Goal: Task Accomplishment & Management: Manage account settings

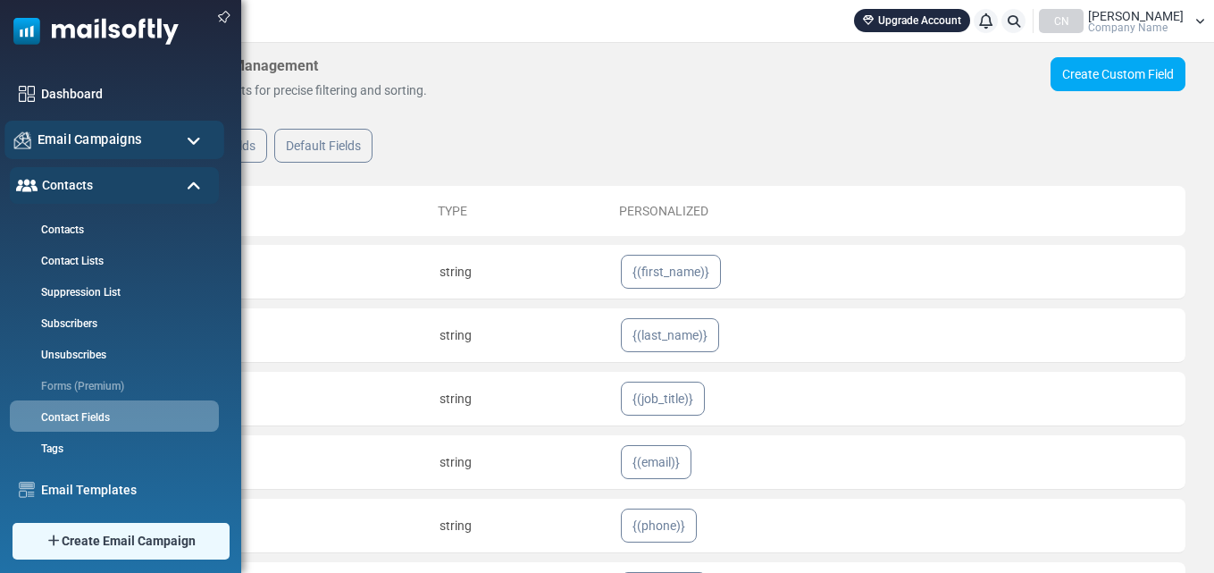
click at [74, 130] on span "Email Campaigns" at bounding box center [90, 140] width 105 height 20
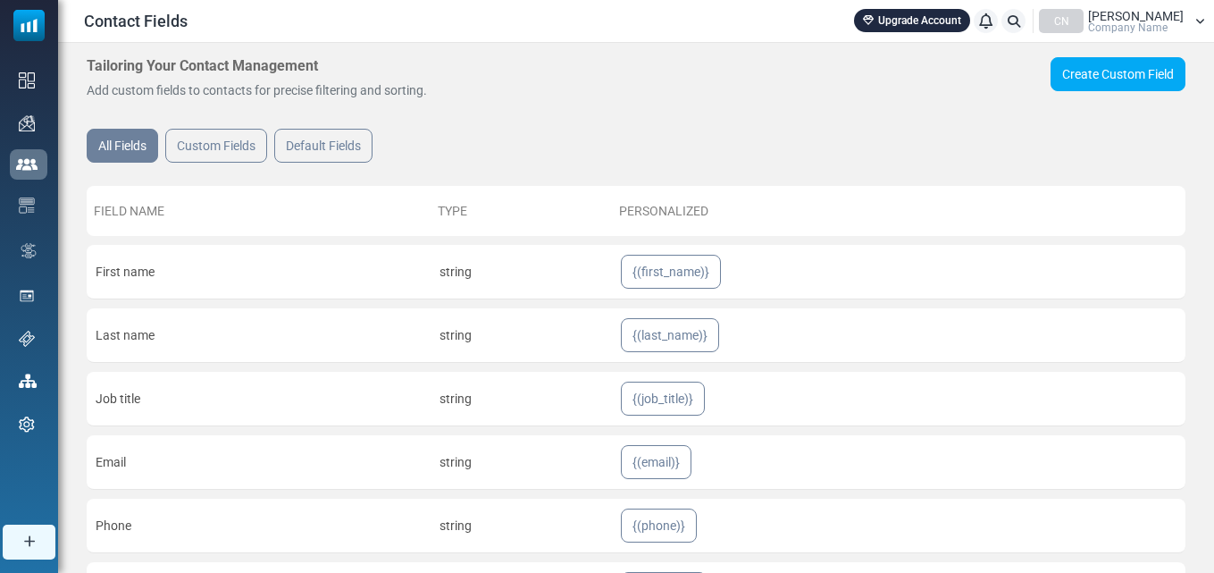
click at [608, 79] on div "Tailoring Your Contact Management Add custom fields to contacts for precise fil…" at bounding box center [526, 78] width 879 height 43
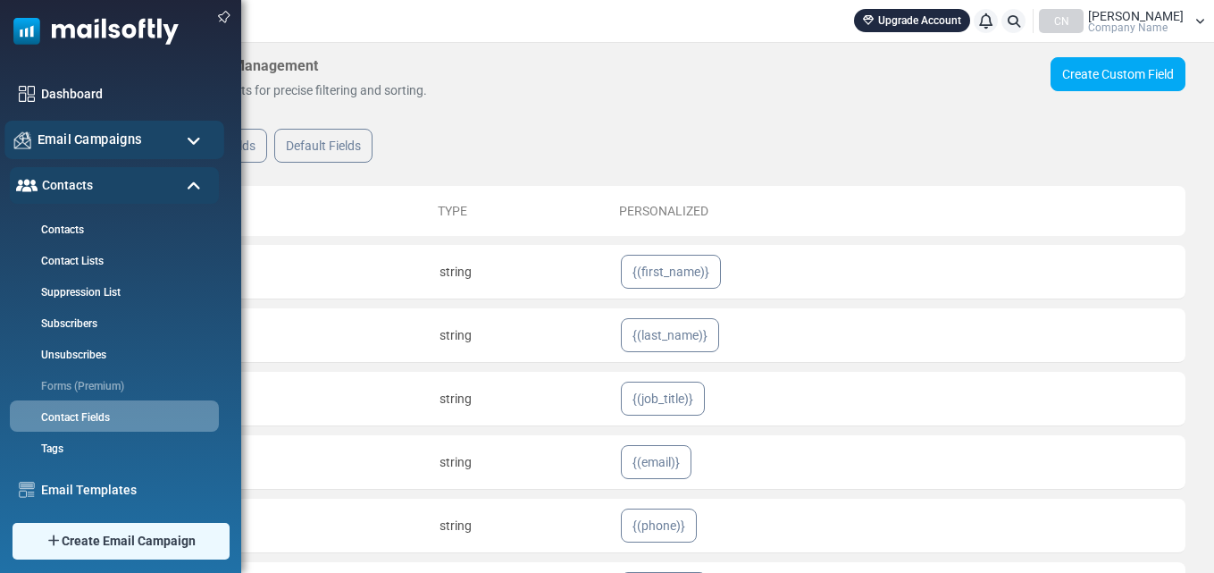
click at [96, 134] on span "Email Campaigns" at bounding box center [90, 140] width 105 height 20
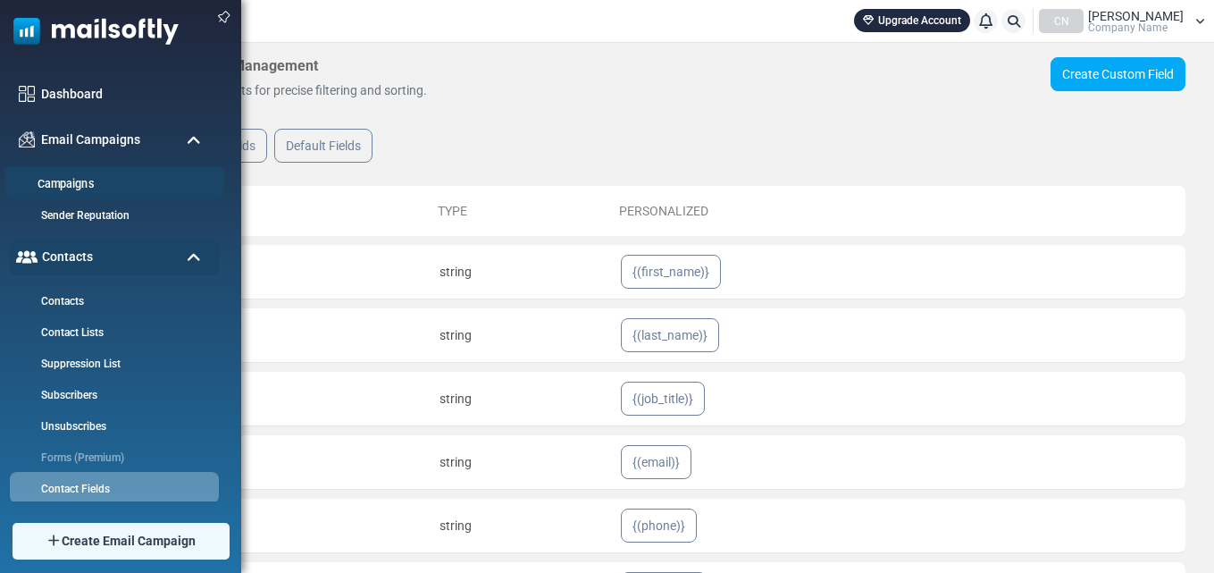
click at [90, 180] on link "Campaigns" at bounding box center [111, 184] width 214 height 17
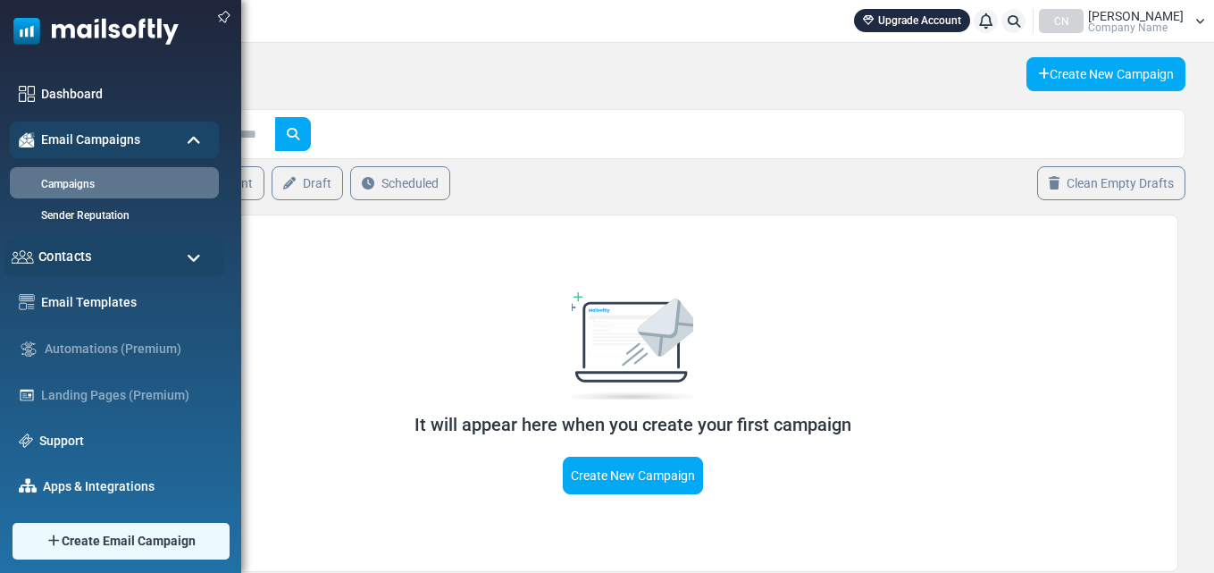
click at [33, 256] on img at bounding box center [23, 256] width 22 height 13
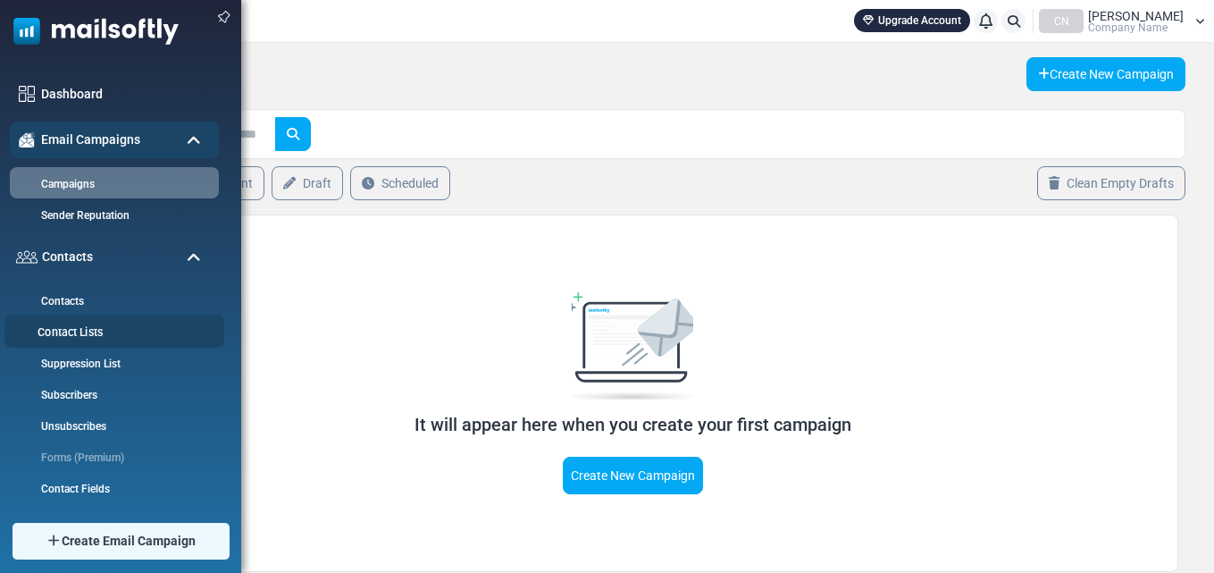
click at [85, 339] on link "Contact Lists" at bounding box center [111, 332] width 214 height 17
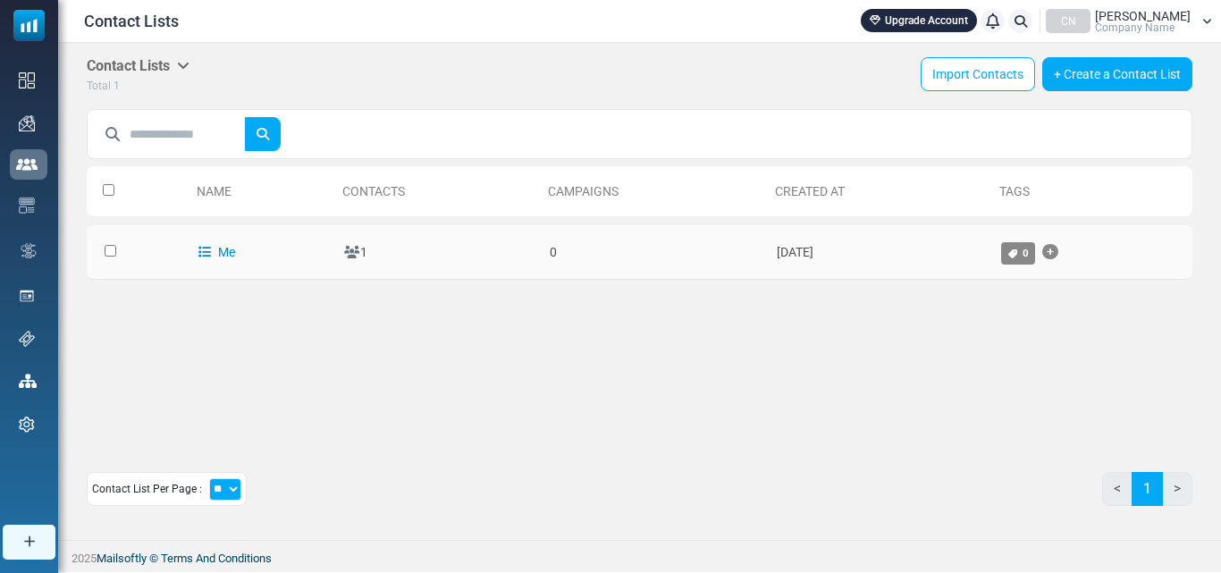
click at [216, 253] on link "Me" at bounding box center [216, 252] width 37 height 14
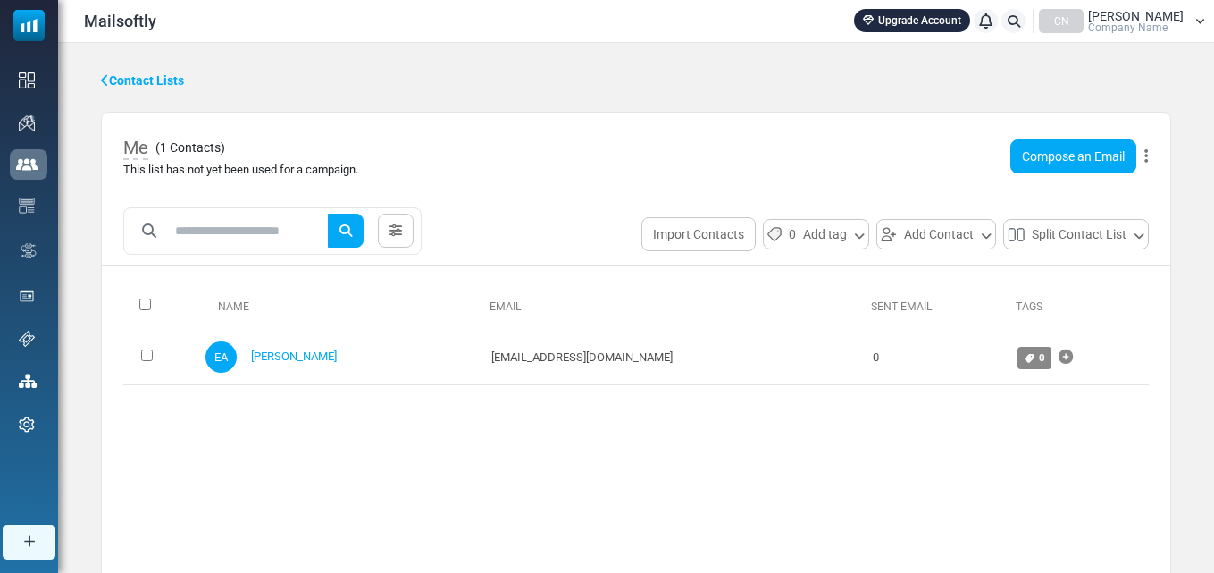
click at [1190, 24] on div "CN Erol Aydemir Company Name" at bounding box center [1122, 21] width 166 height 24
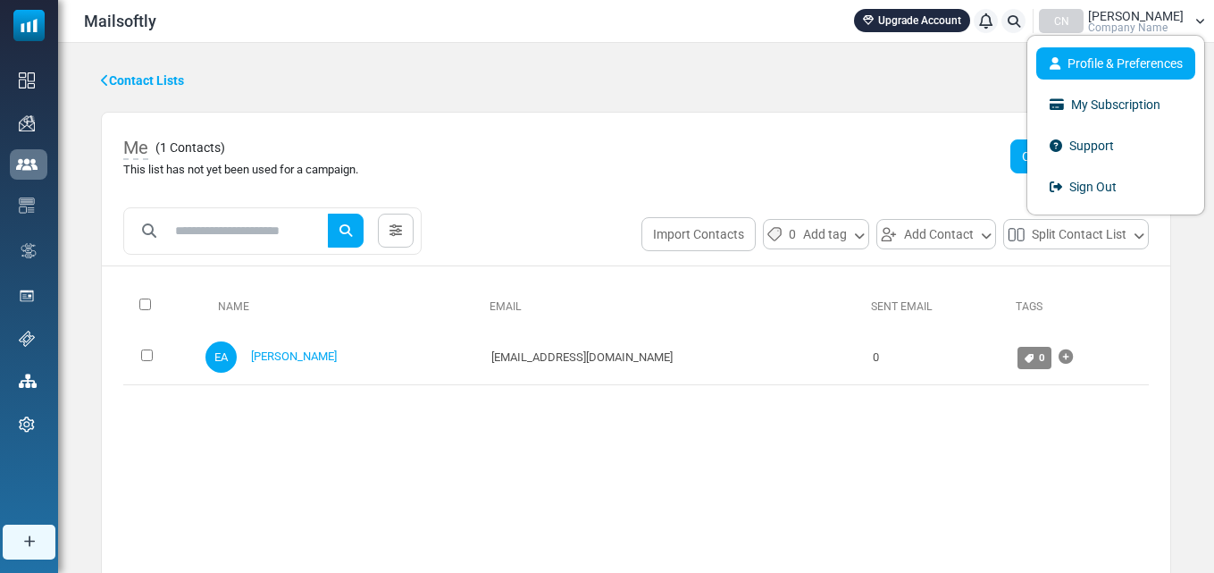
click at [1103, 61] on link "Profile & Preferences" at bounding box center [1115, 63] width 159 height 32
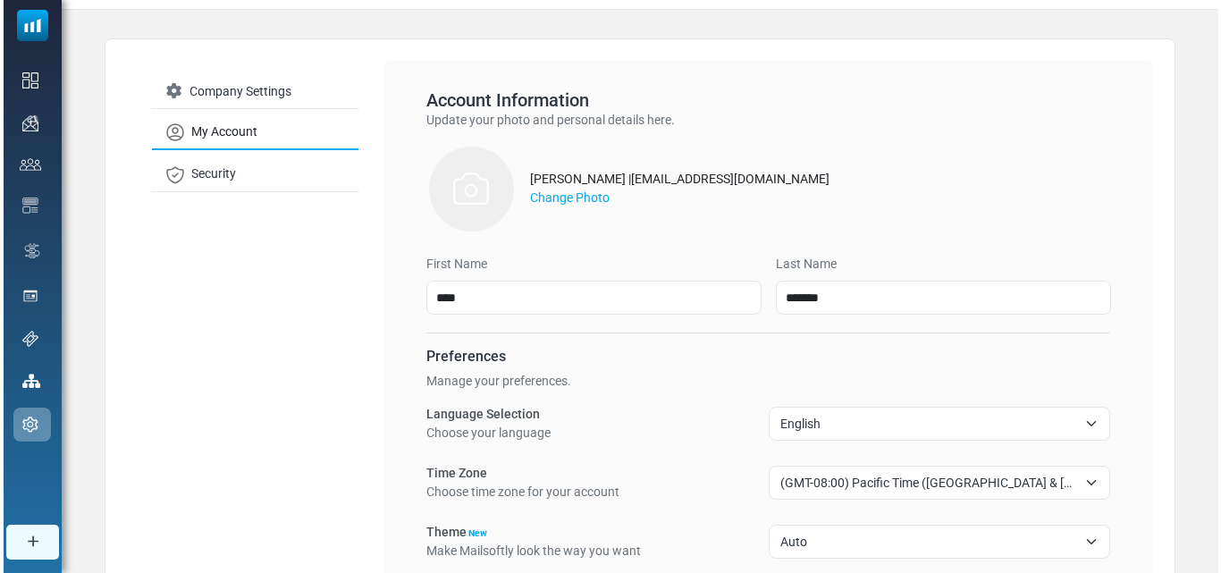
scroll to position [89, 0]
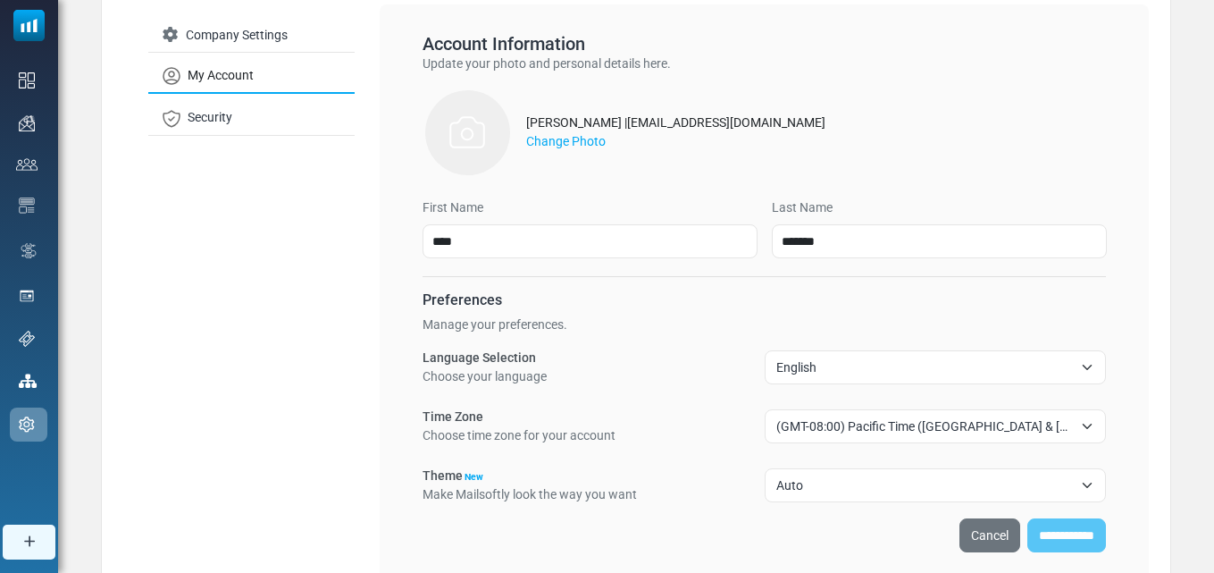
click at [1053, 373] on span "English" at bounding box center [925, 367] width 298 height 21
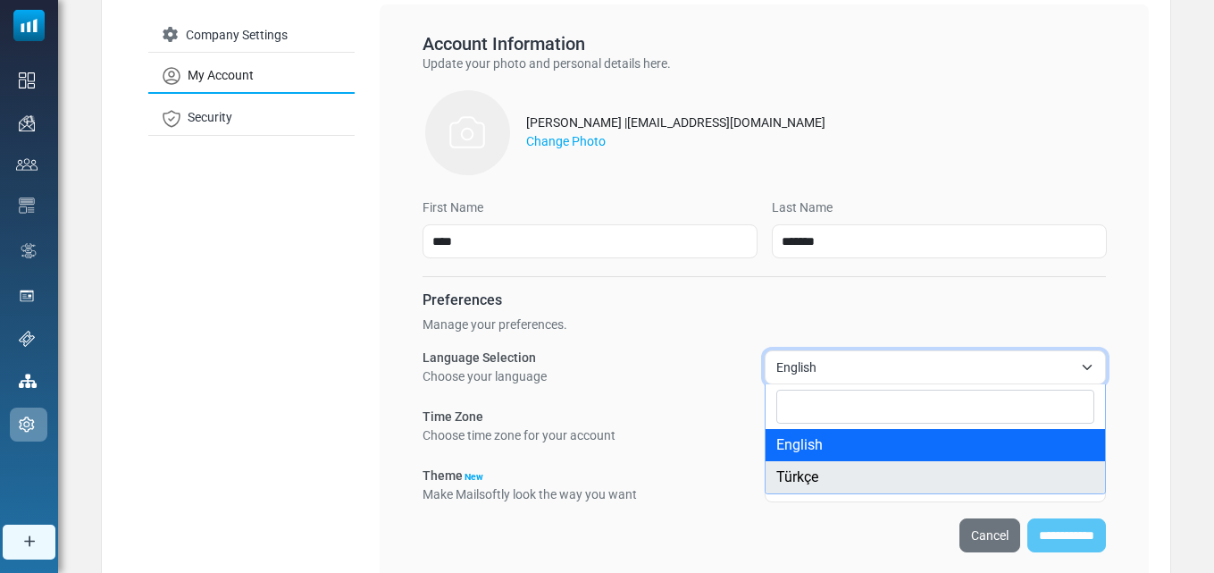
select select "**"
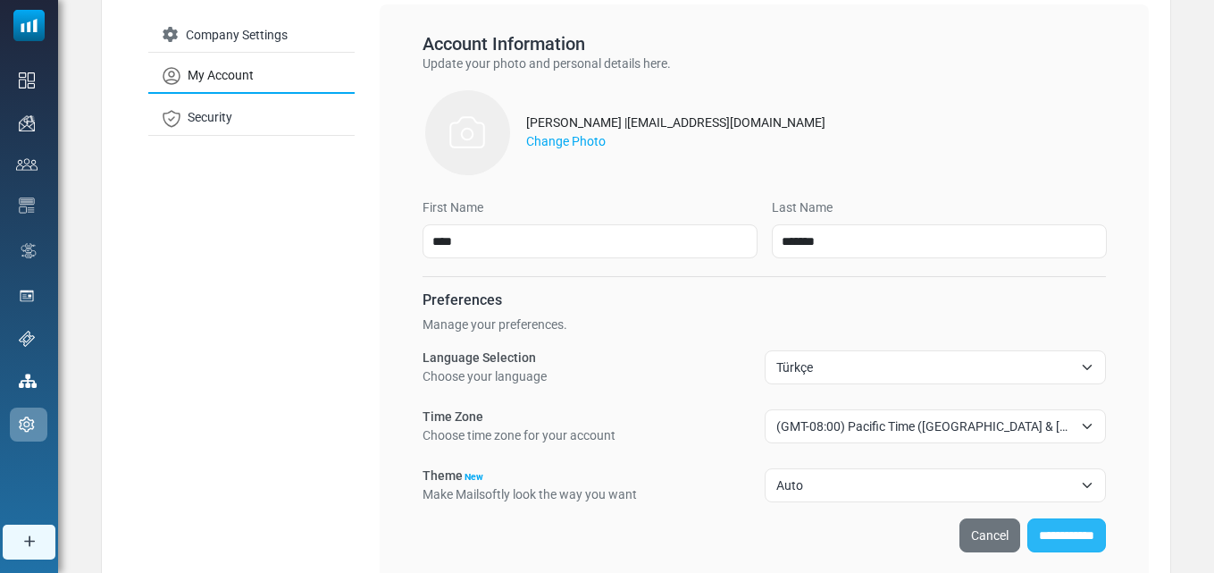
click at [1060, 540] on input "**********" at bounding box center [1067, 535] width 79 height 34
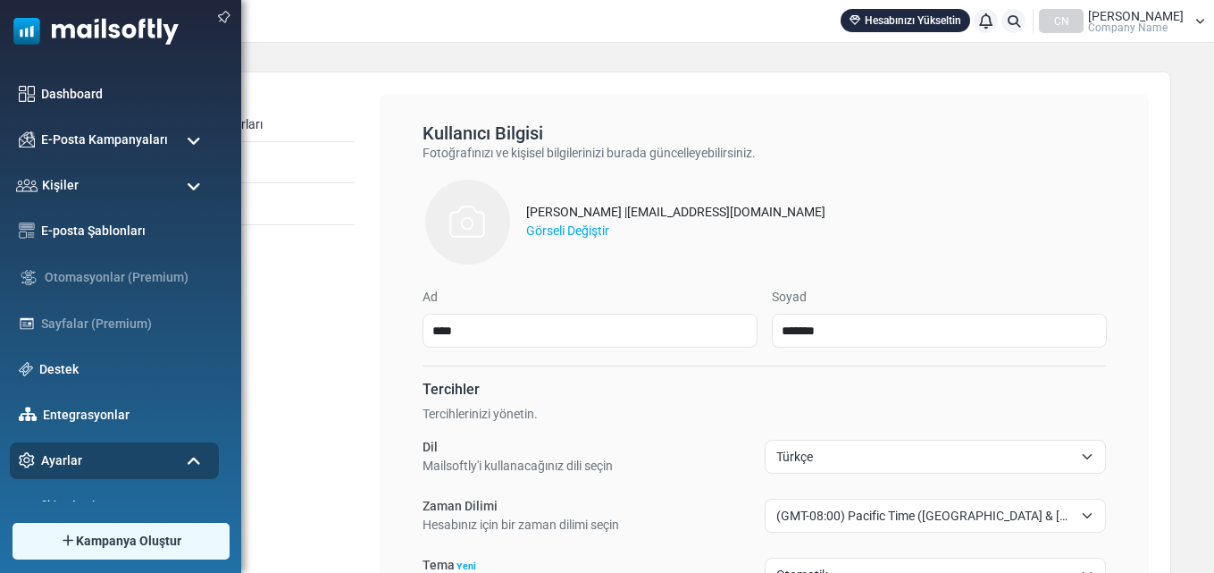
click at [187, 189] on span at bounding box center [194, 187] width 14 height 16
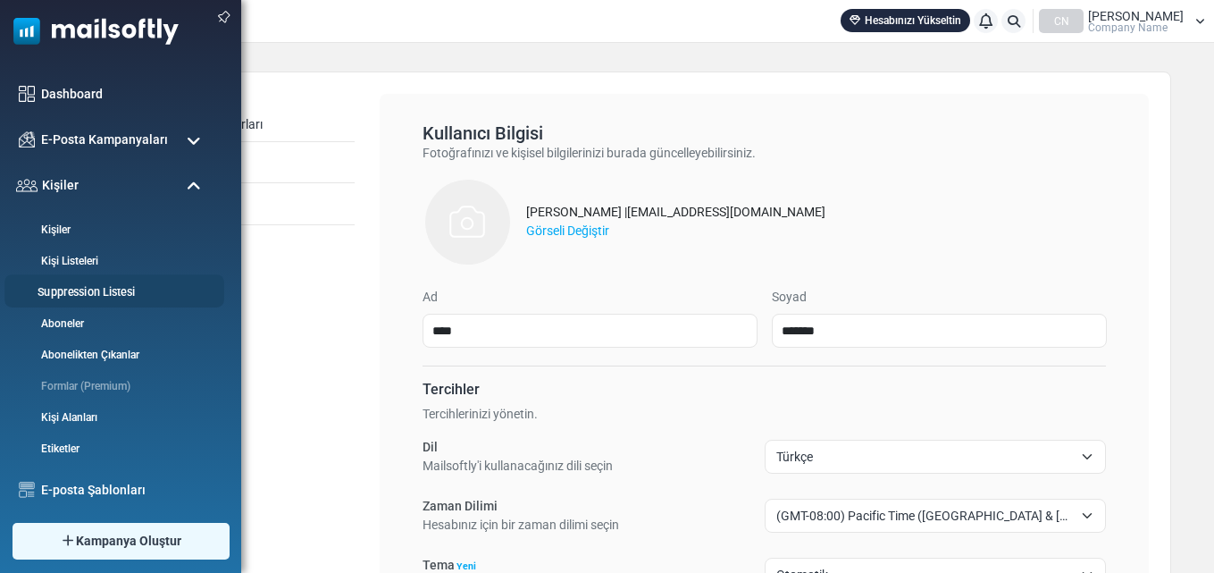
click at [94, 288] on link "Suppression Listesi" at bounding box center [111, 292] width 214 height 17
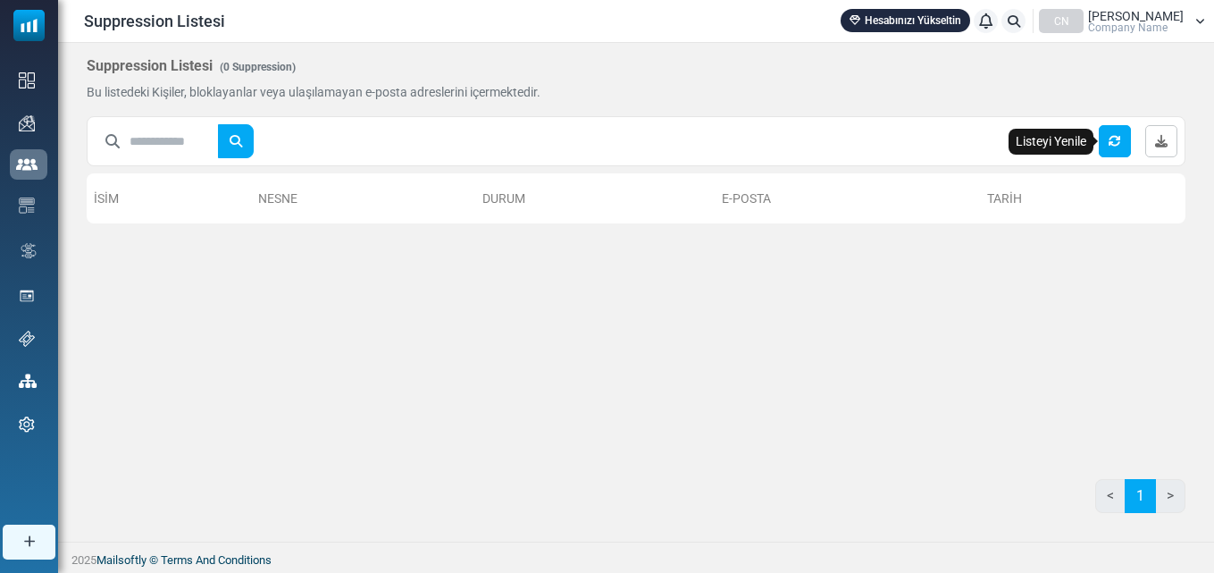
click at [1120, 136] on icon "Listeyi Yenile" at bounding box center [1115, 141] width 13 height 13
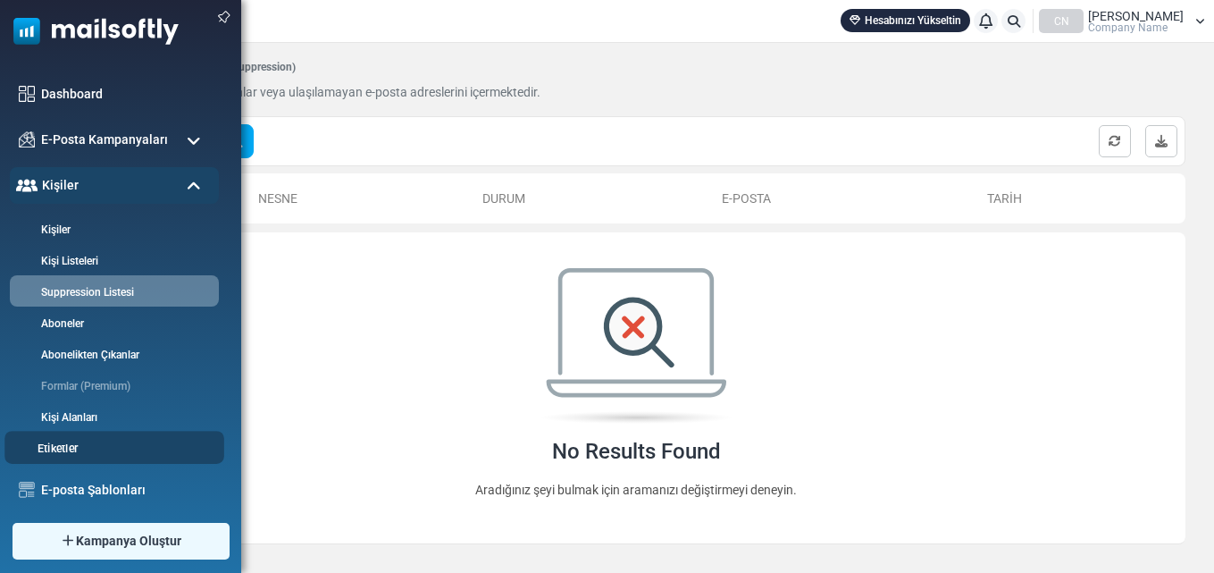
click at [71, 449] on link "Etiketler" at bounding box center [111, 448] width 214 height 17
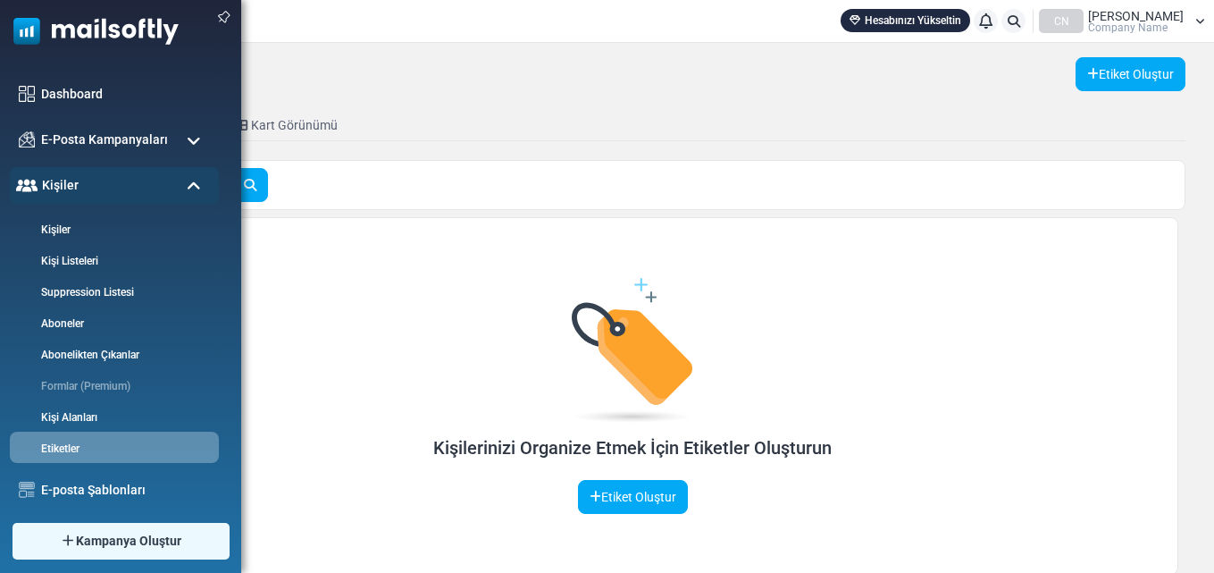
click at [197, 133] on span at bounding box center [194, 141] width 14 height 16
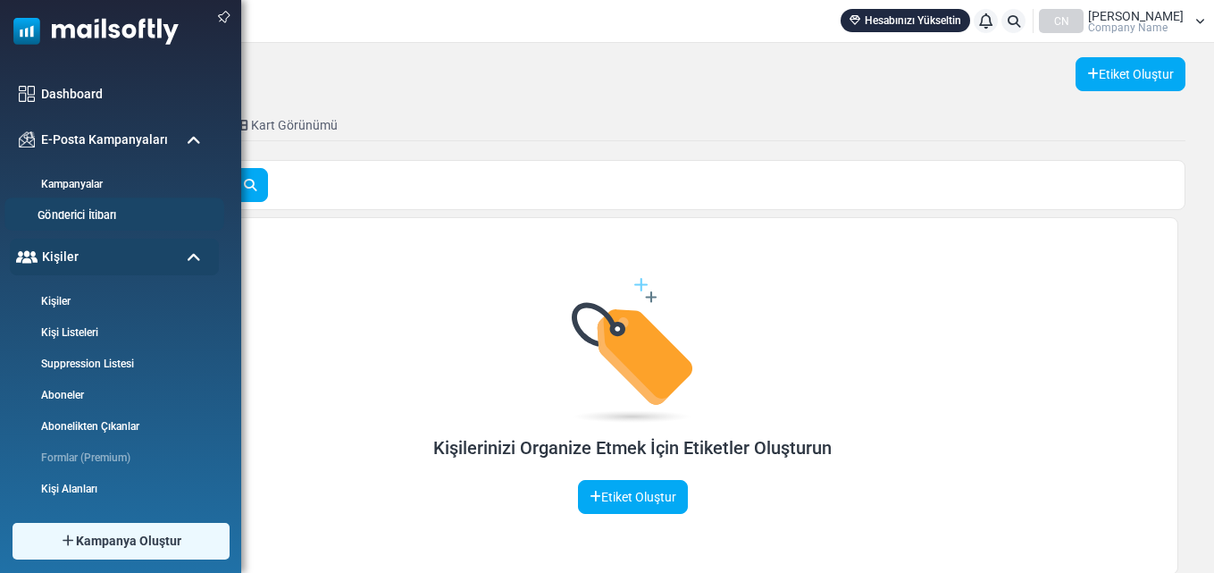
click at [68, 214] on link "Gönderici İtibarı" at bounding box center [111, 215] width 214 height 17
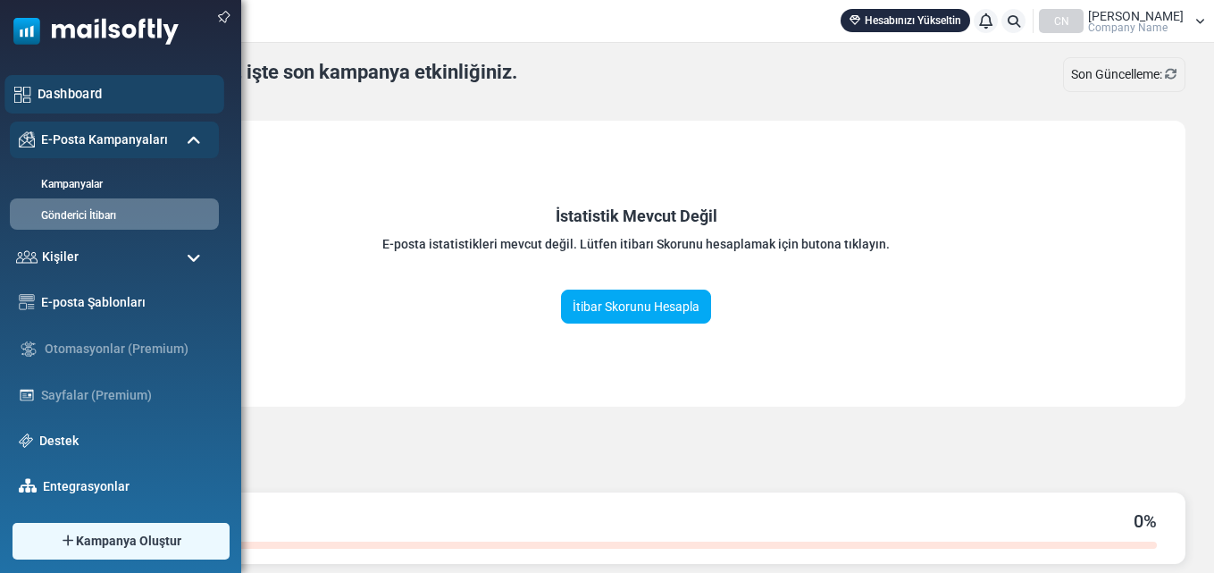
click at [24, 88] on img at bounding box center [22, 94] width 17 height 17
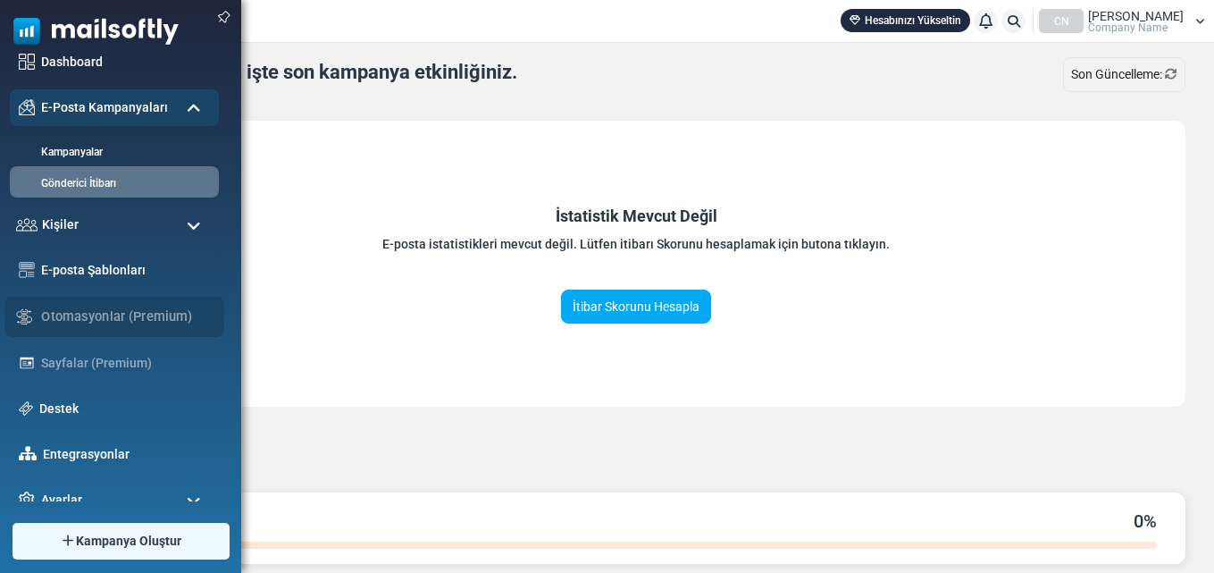
scroll to position [49, 0]
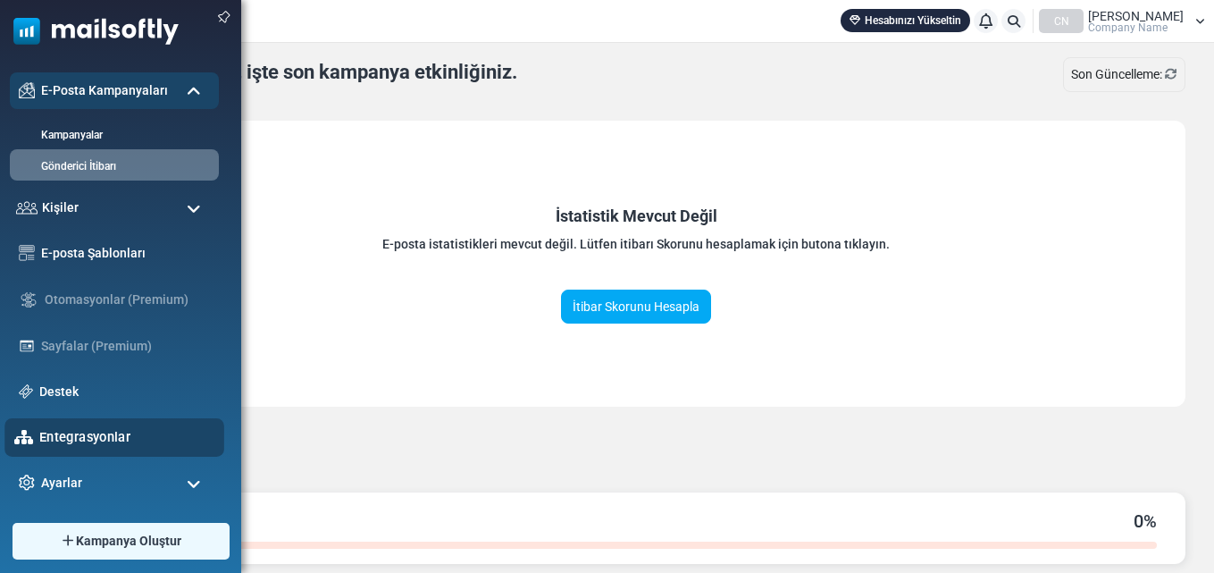
click at [66, 431] on link "Entegrasyonlar" at bounding box center [126, 437] width 175 height 20
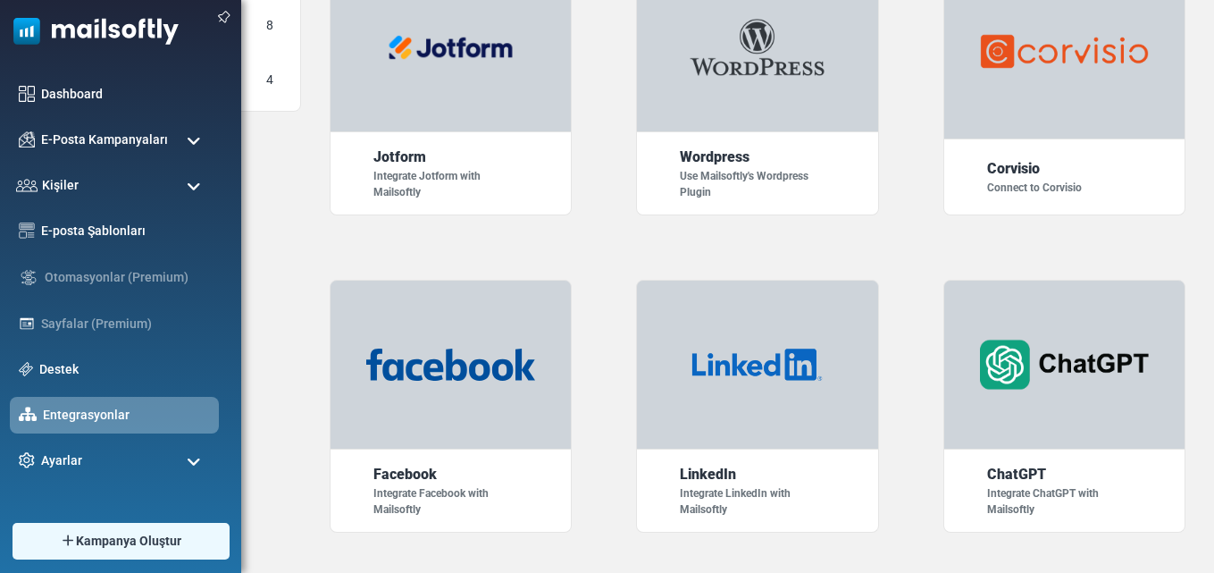
scroll to position [357, 0]
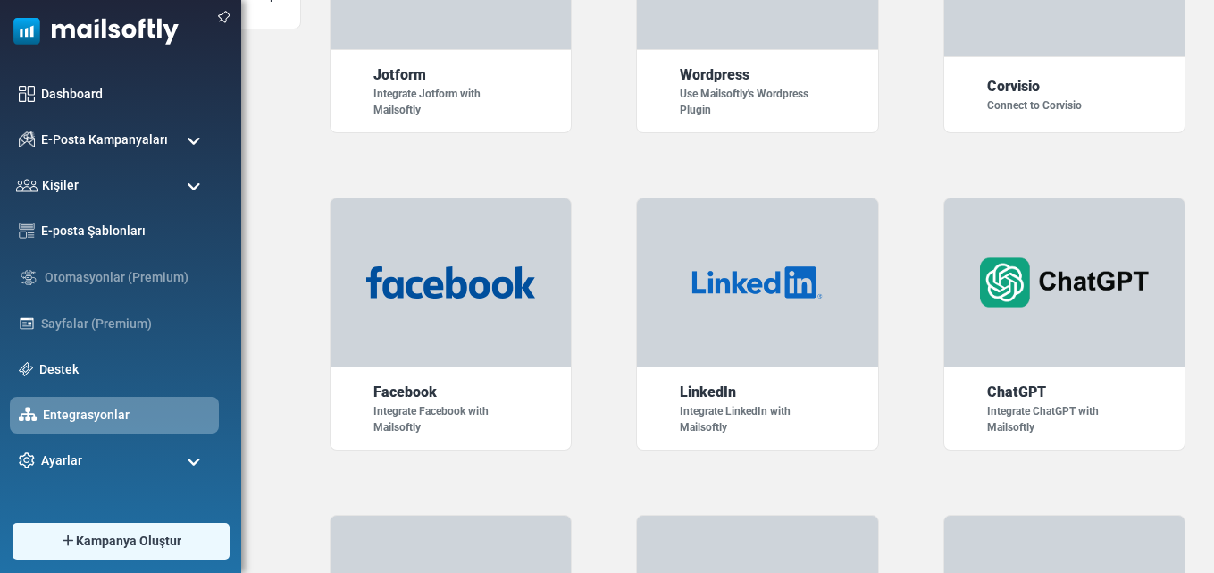
click at [191, 454] on span at bounding box center [194, 462] width 14 height 16
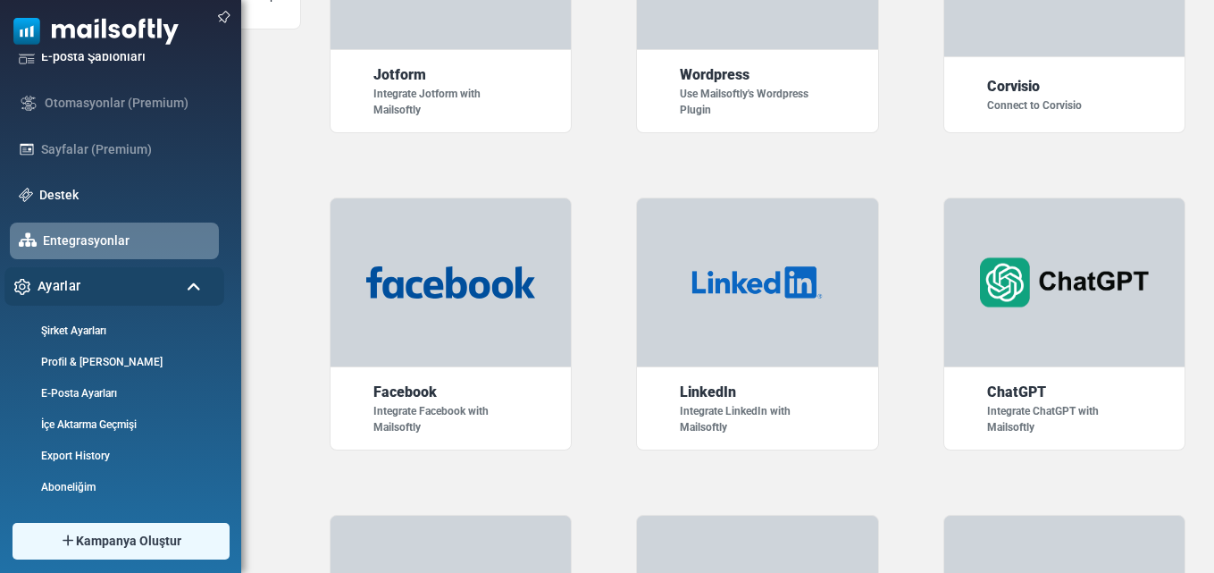
scroll to position [447, 0]
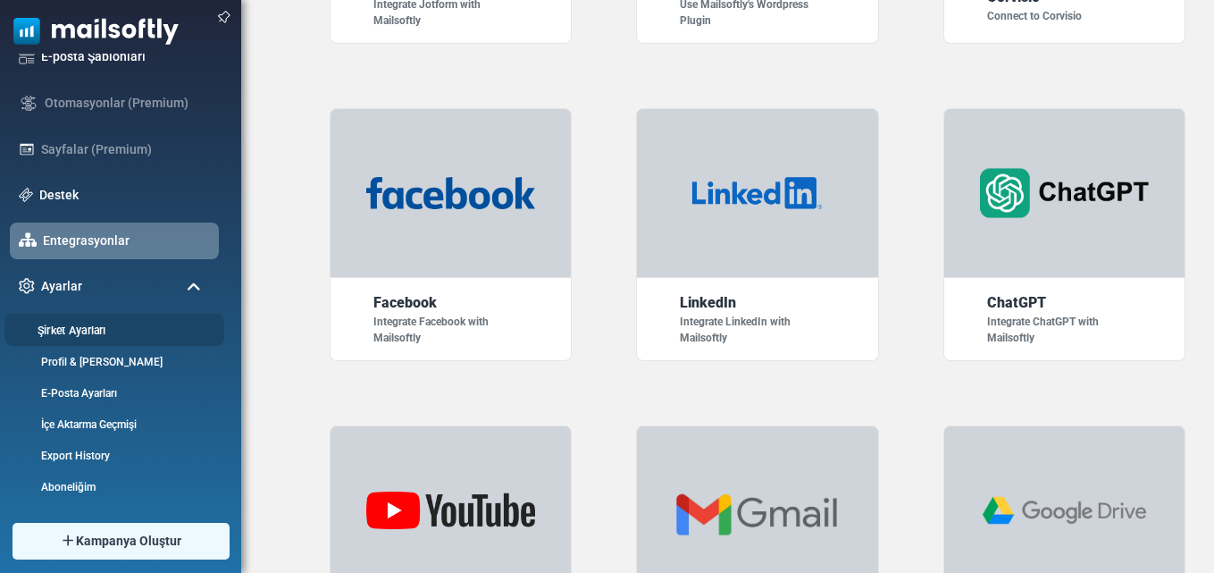
click at [88, 331] on link "Şirket Ayarları" at bounding box center [111, 330] width 214 height 17
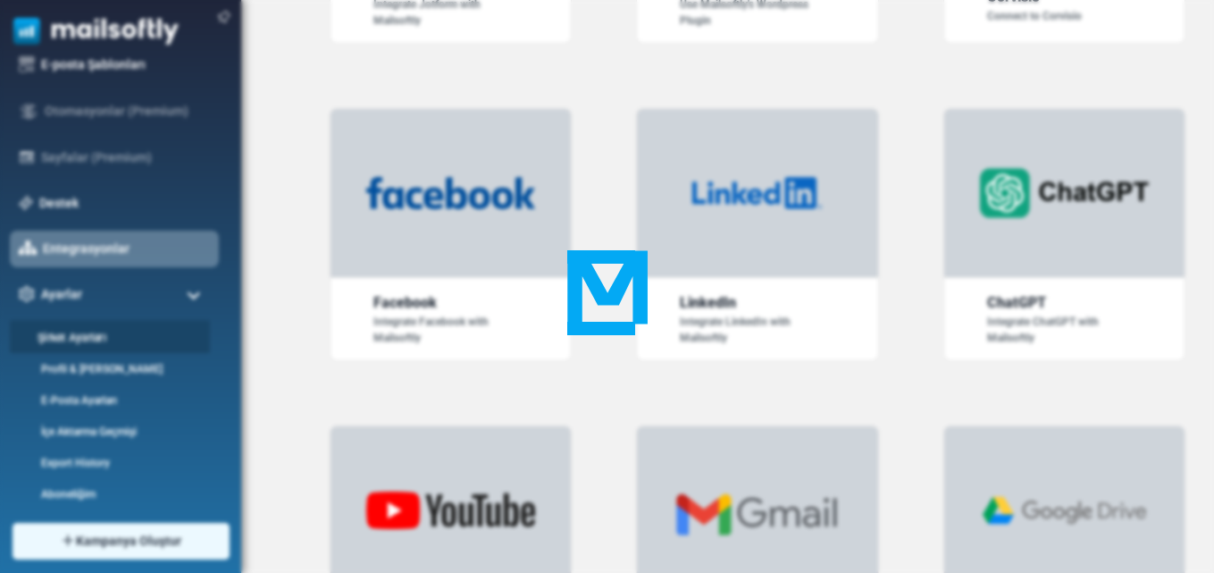
scroll to position [0, 0]
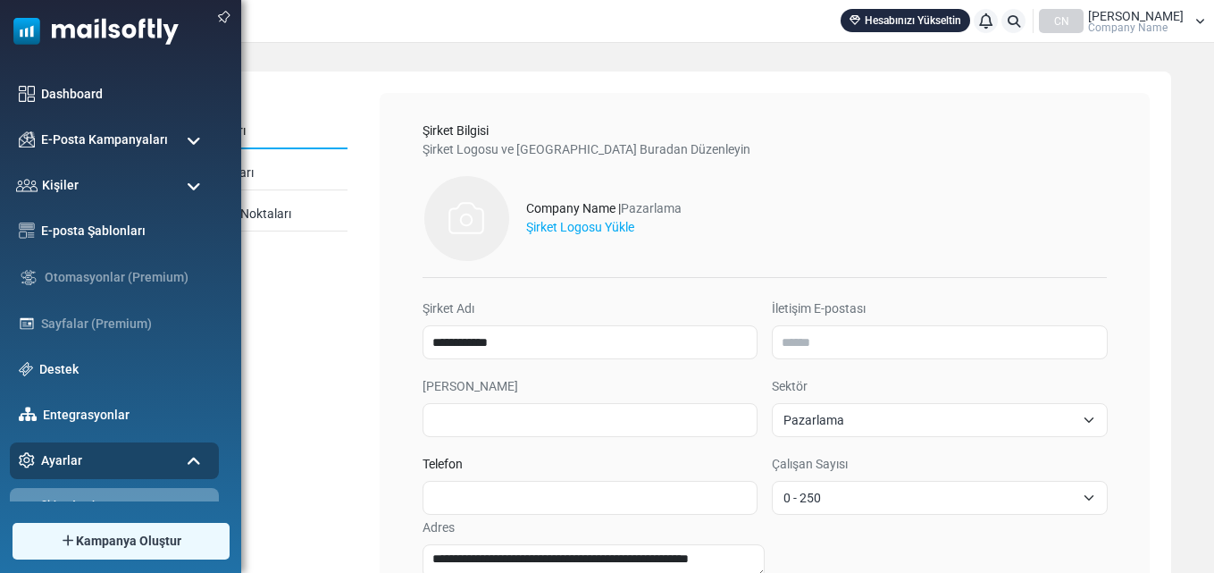
click at [194, 184] on span at bounding box center [194, 187] width 14 height 16
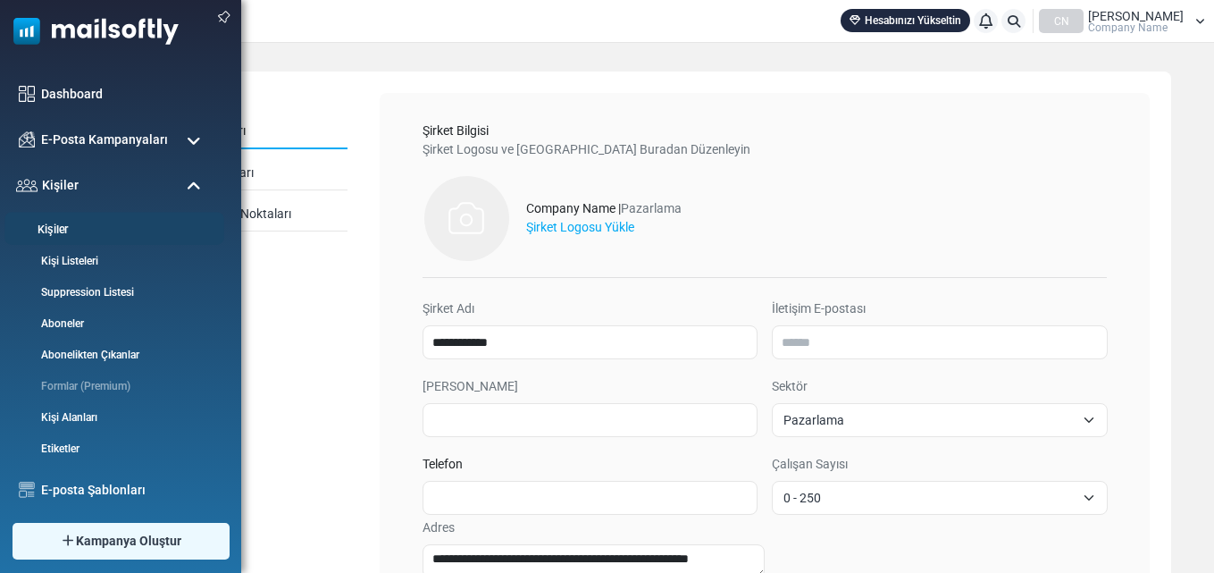
click at [71, 229] on link "Kişiler" at bounding box center [111, 230] width 214 height 17
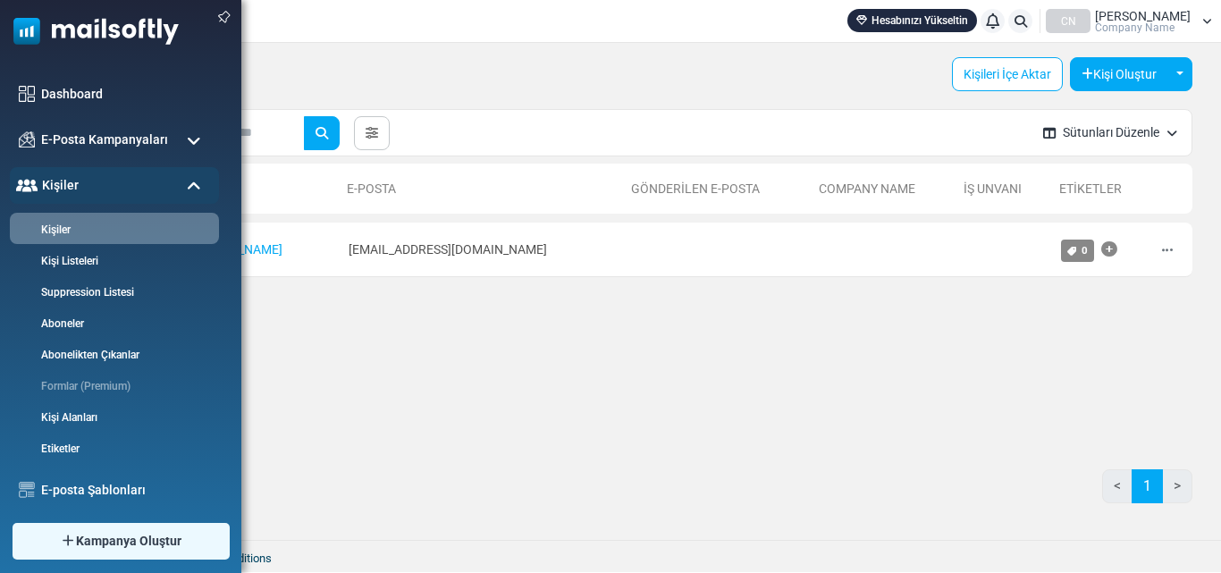
click at [196, 140] on span at bounding box center [194, 141] width 14 height 16
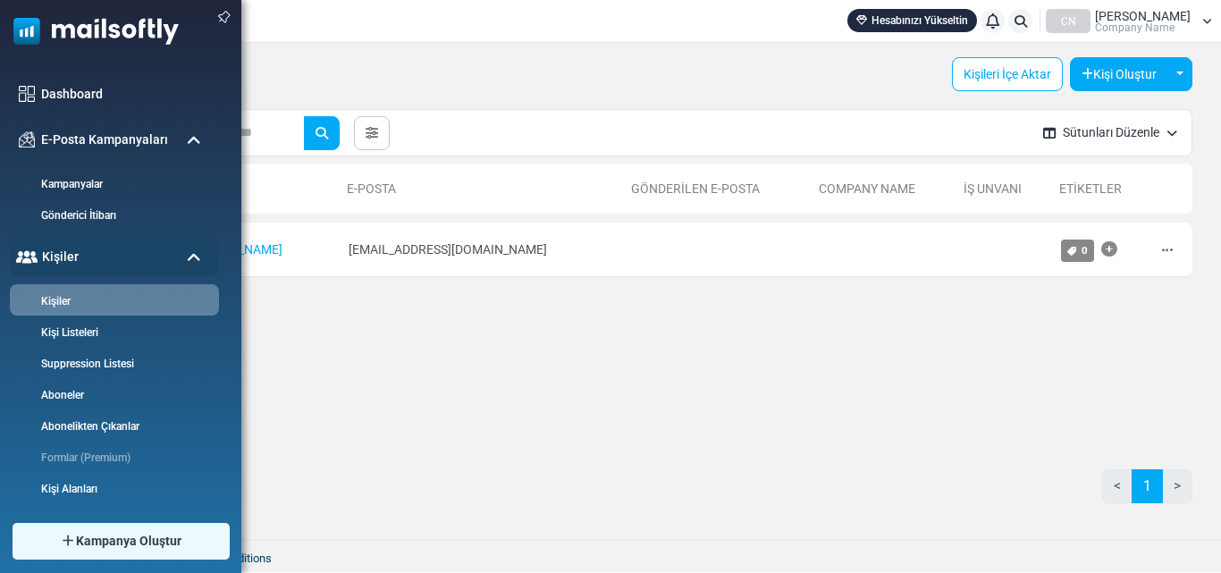
click at [196, 140] on span at bounding box center [194, 141] width 14 height 16
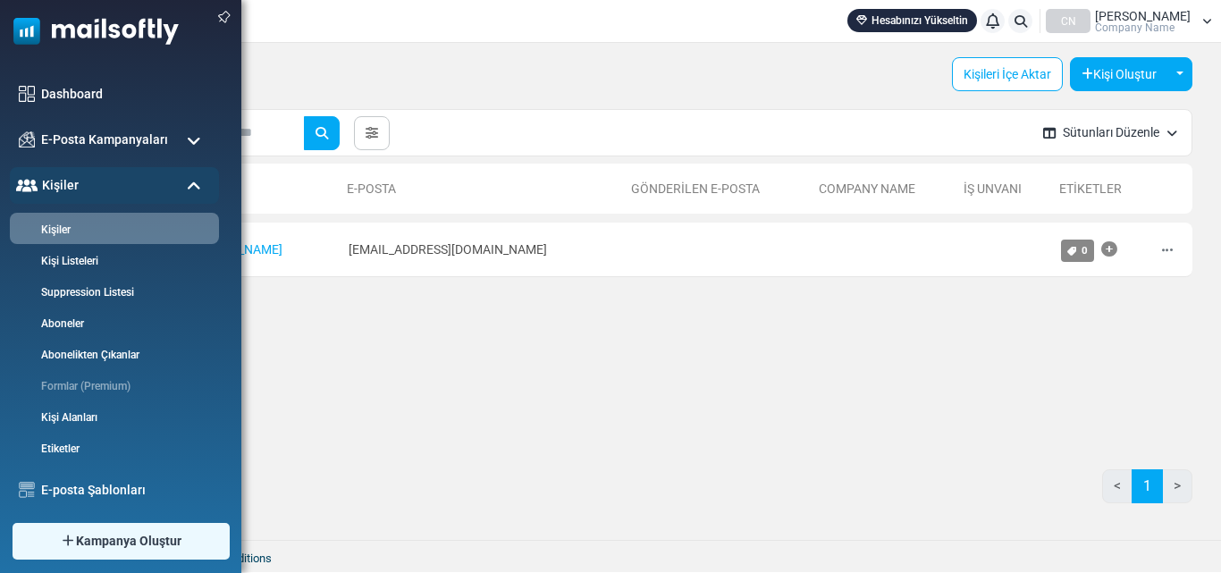
click at [196, 140] on span at bounding box center [194, 141] width 14 height 16
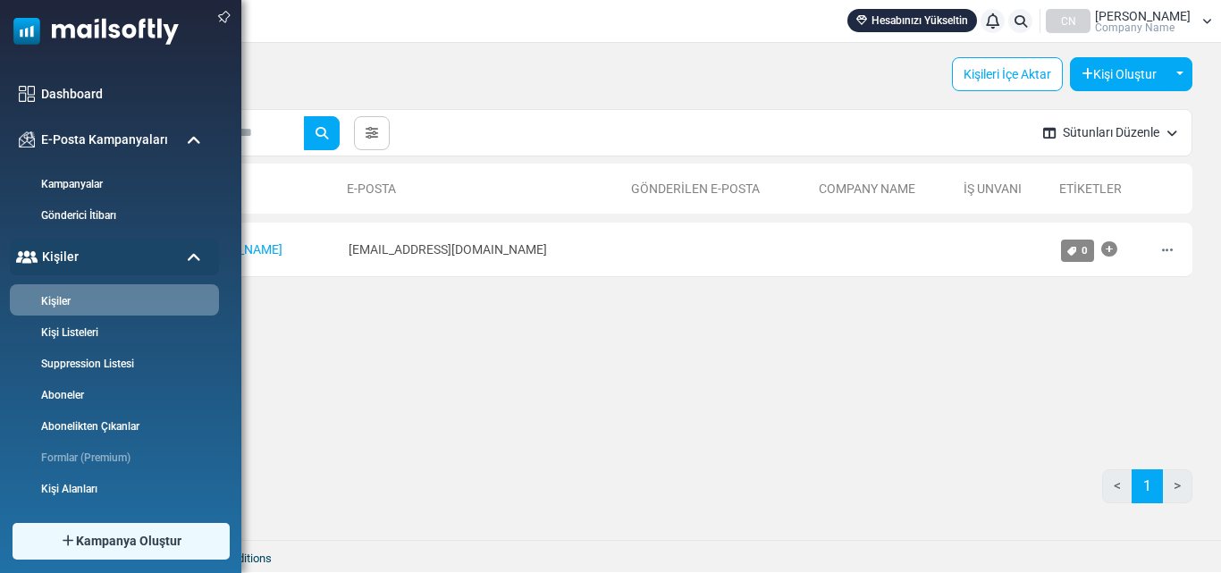
click at [196, 140] on span at bounding box center [194, 141] width 14 height 16
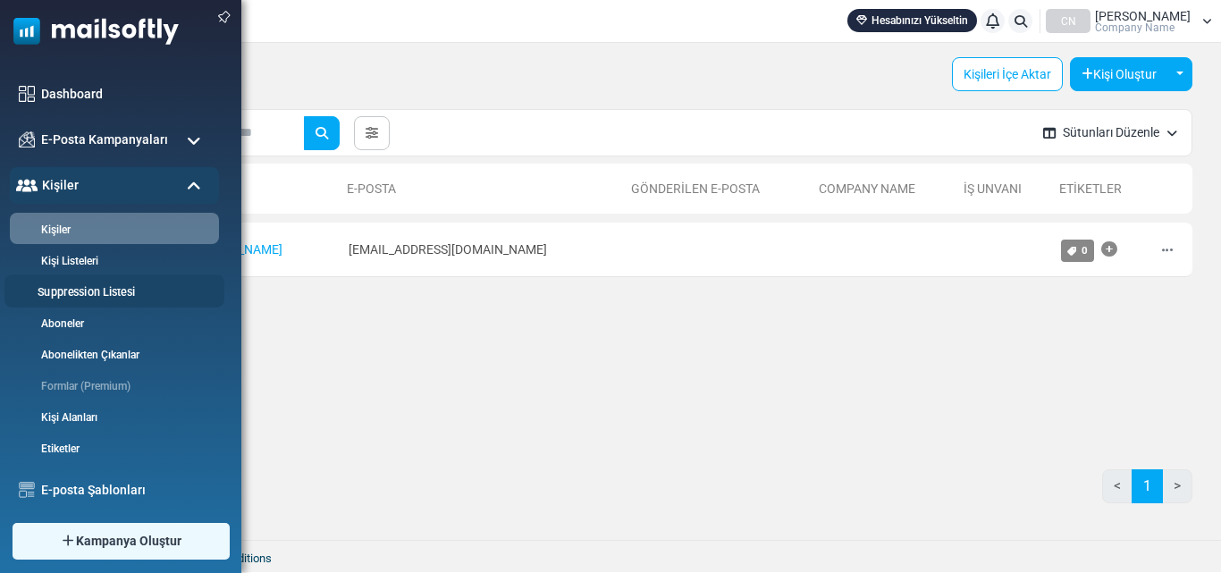
click at [96, 289] on link "Suppression Listesi" at bounding box center [111, 292] width 214 height 17
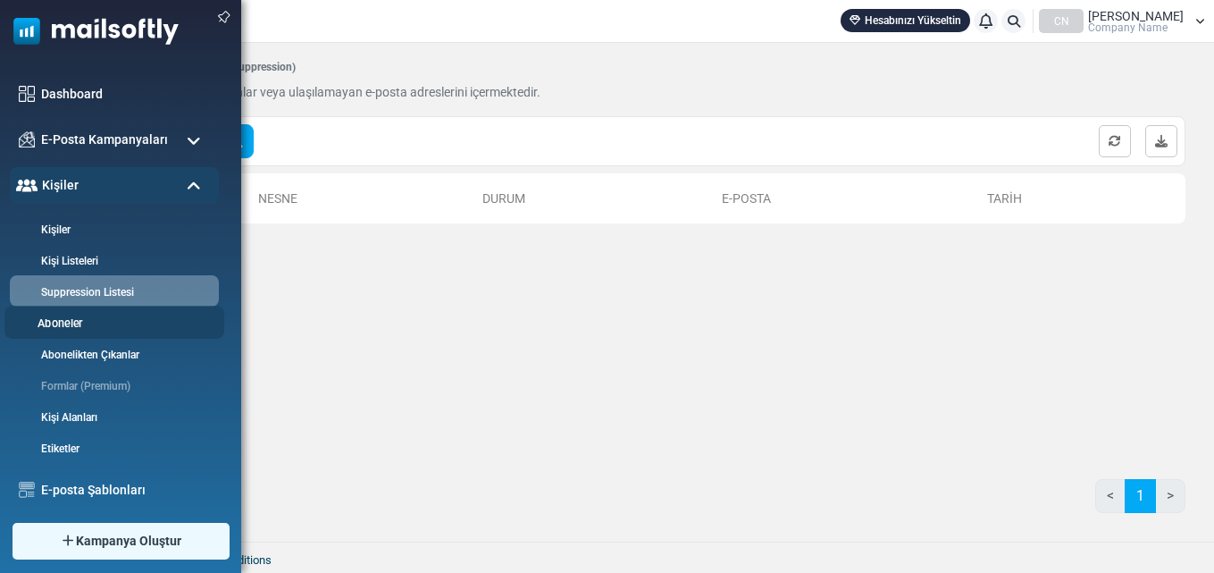
click at [77, 323] on link "Aboneler" at bounding box center [111, 323] width 214 height 17
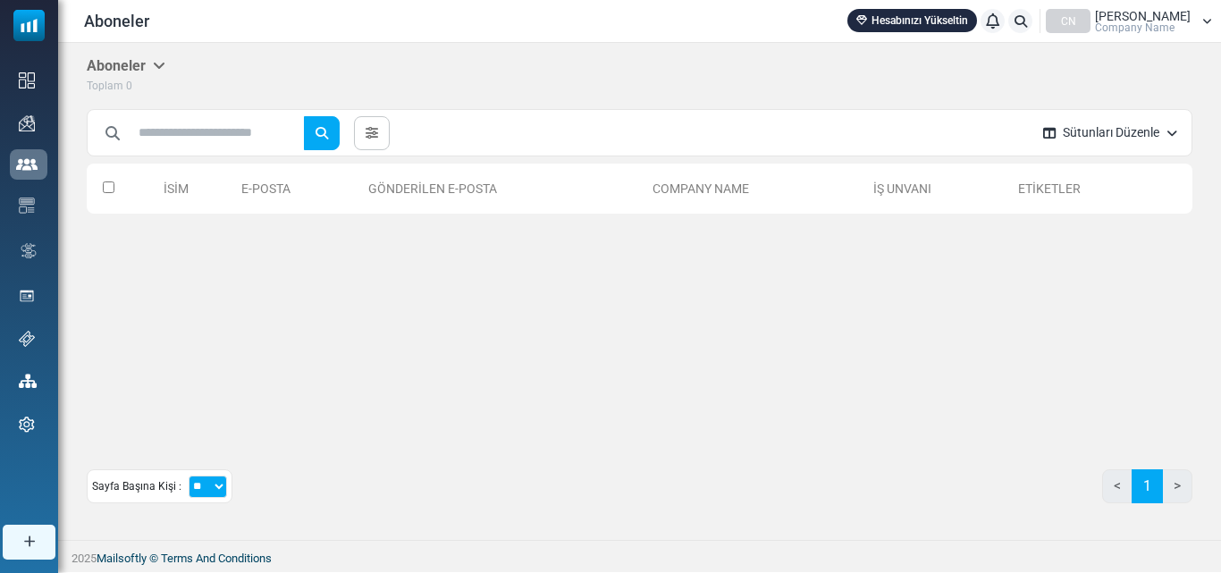
click at [1145, 130] on button "Sütunları Düzenle" at bounding box center [1109, 132] width 163 height 47
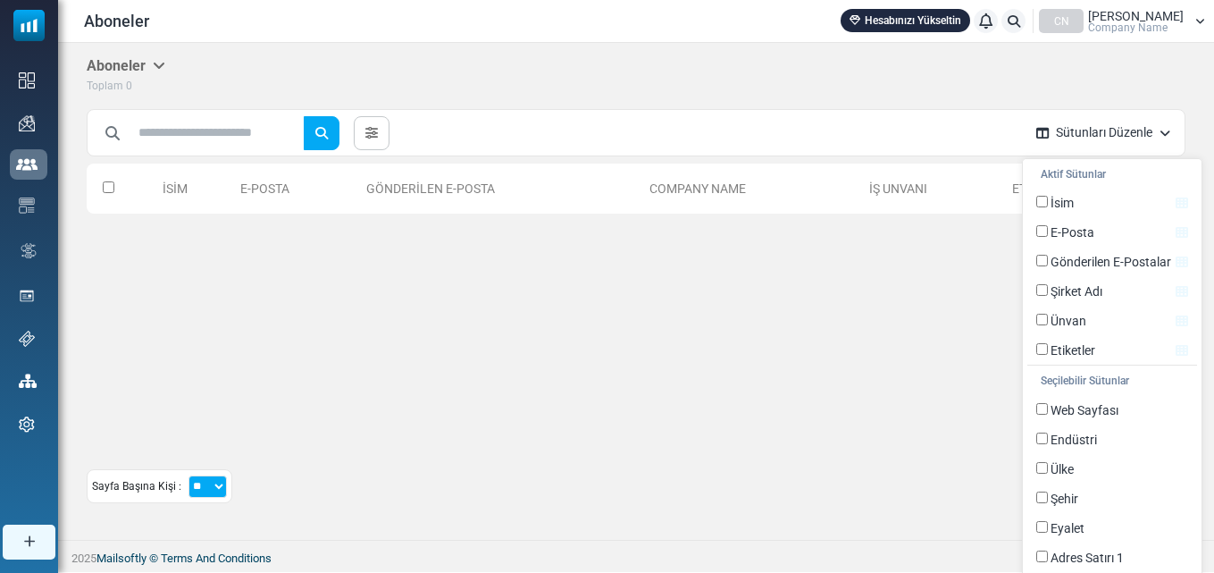
click at [1145, 130] on button "Sütunları Düzenle" at bounding box center [1103, 132] width 163 height 47
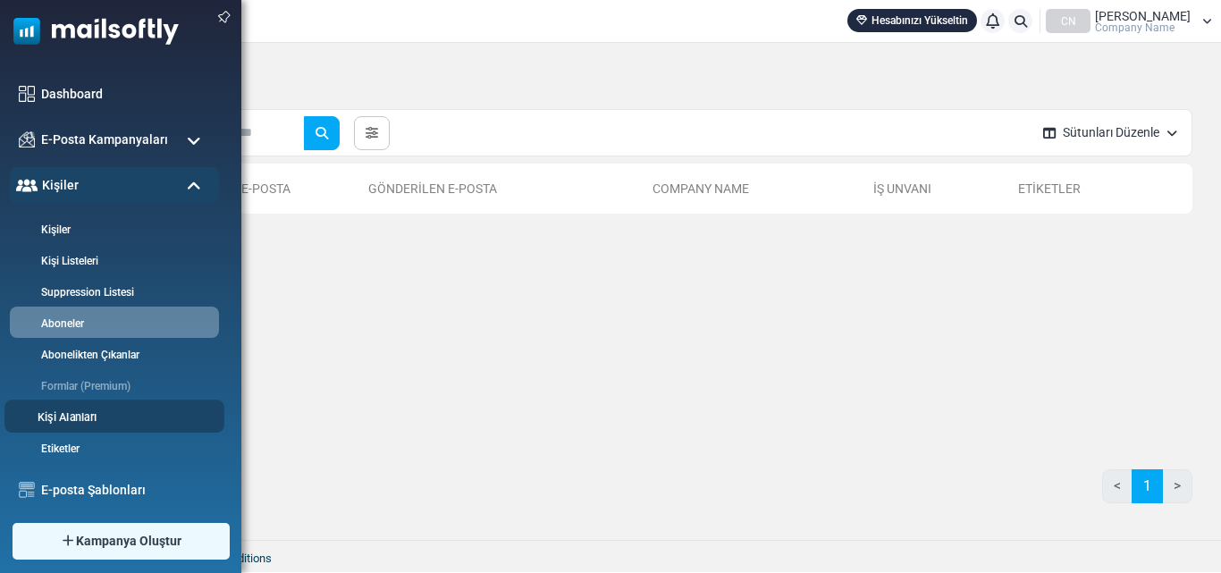
click at [88, 417] on link "Kişi Alanları" at bounding box center [111, 417] width 214 height 17
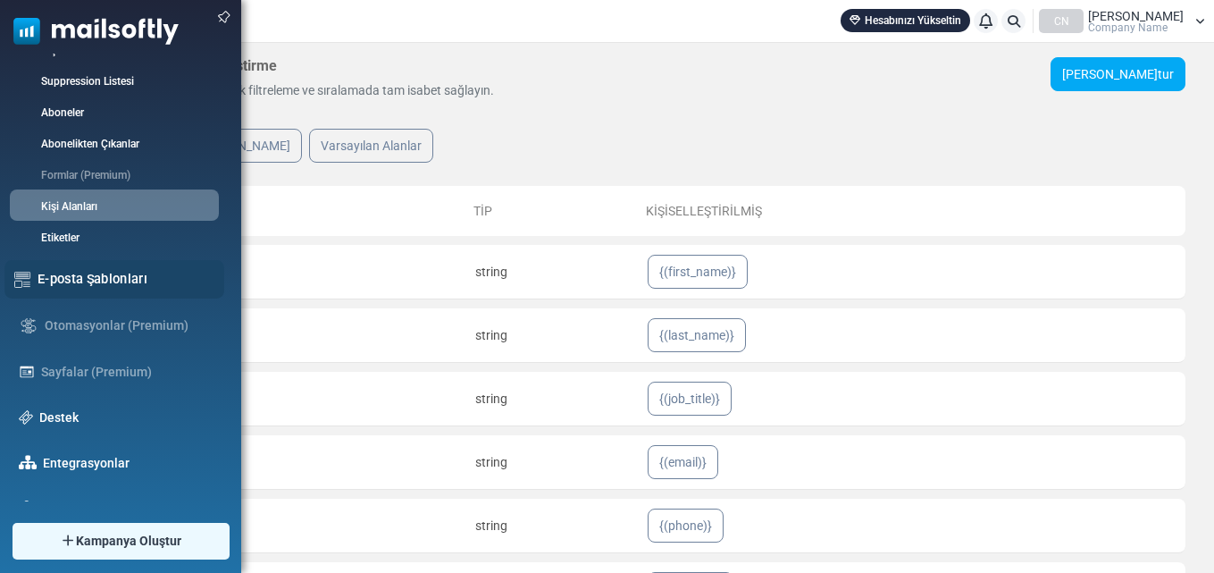
scroll to position [237, 0]
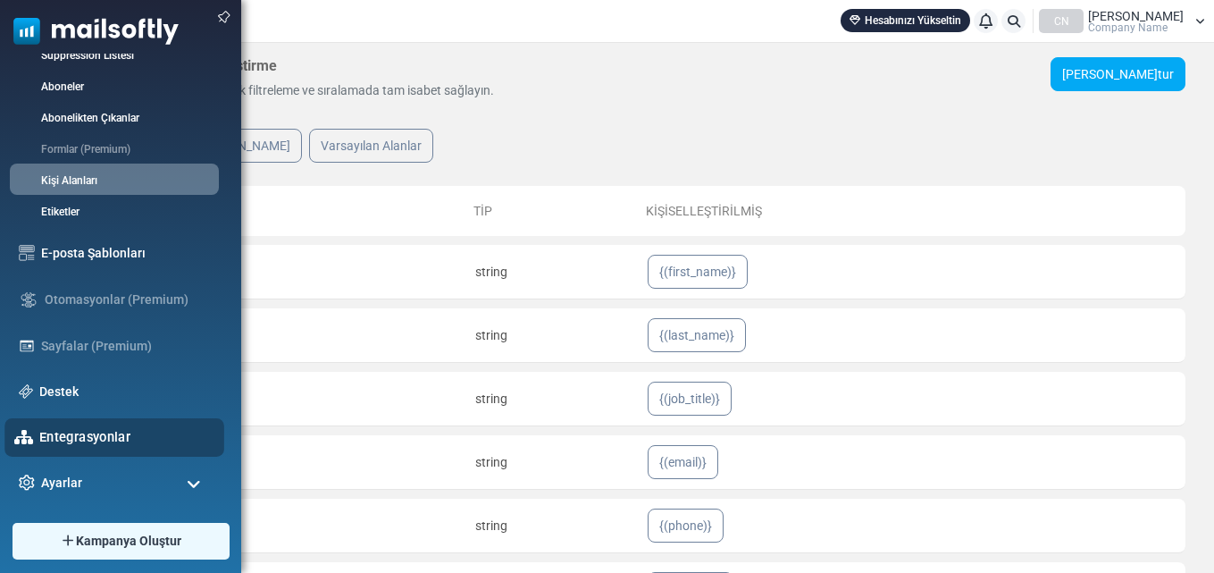
click at [82, 434] on link "Entegrasyonlar" at bounding box center [126, 437] width 175 height 20
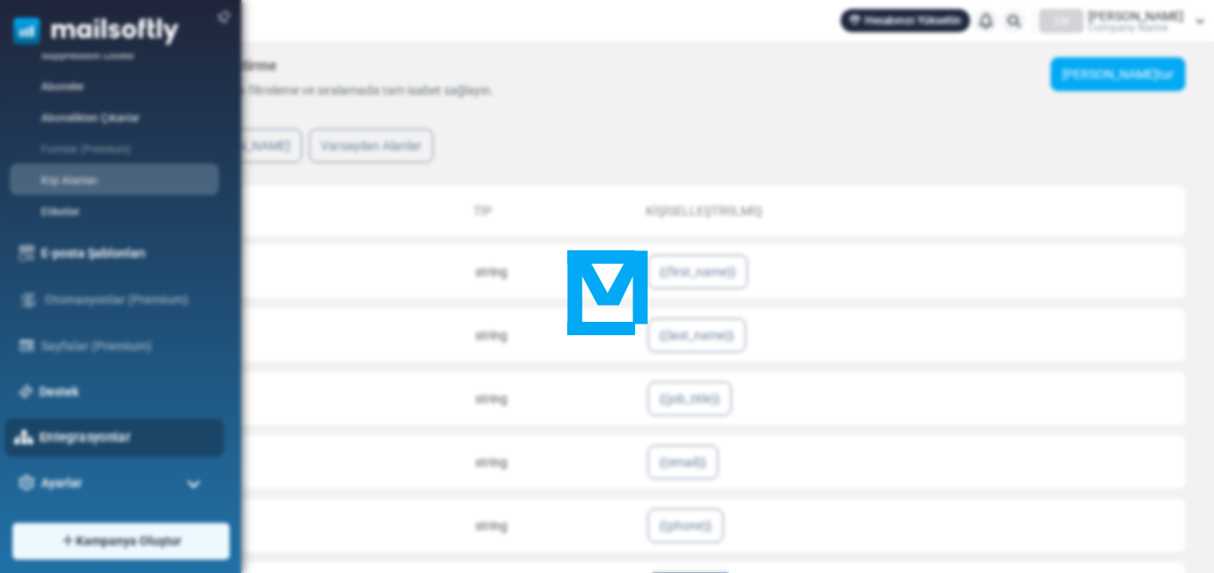
scroll to position [83, 0]
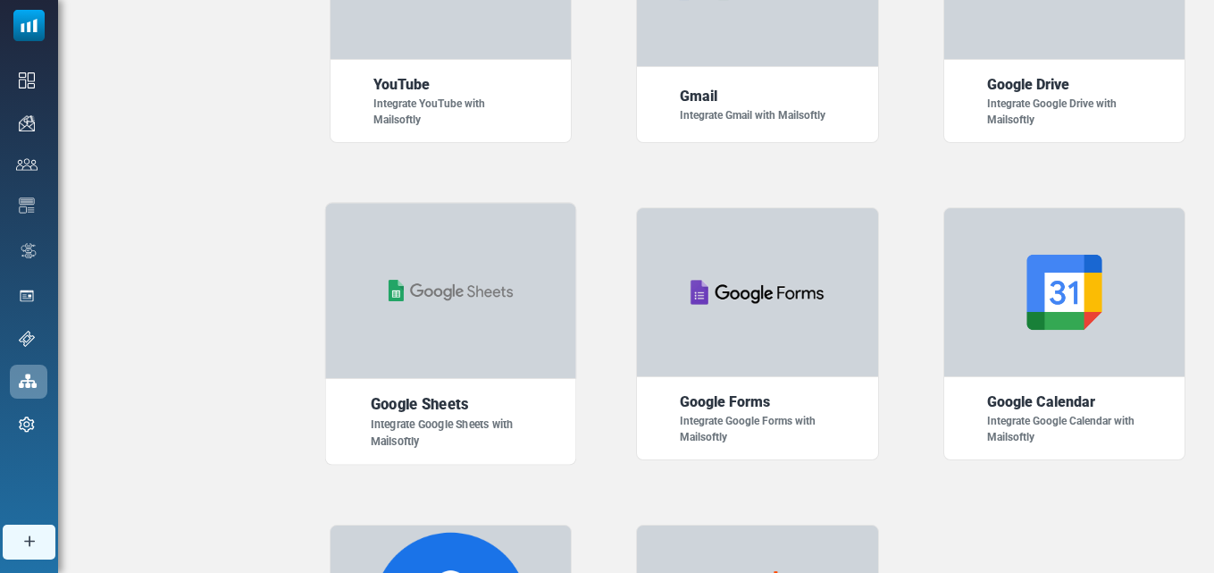
scroll to position [1054, 0]
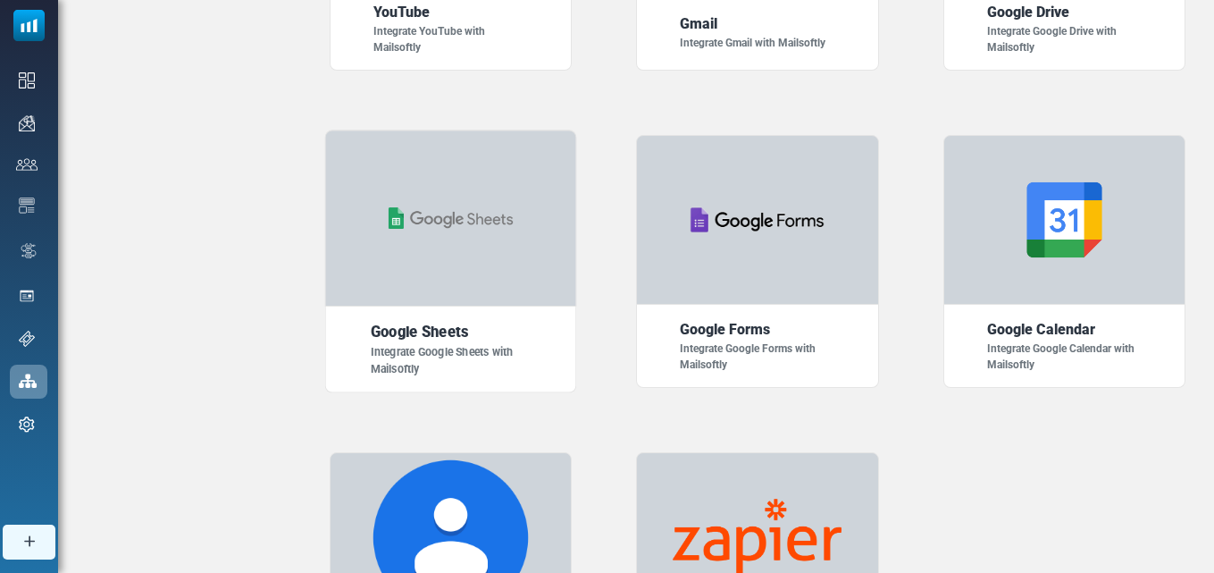
click at [438, 288] on div at bounding box center [450, 218] width 252 height 177
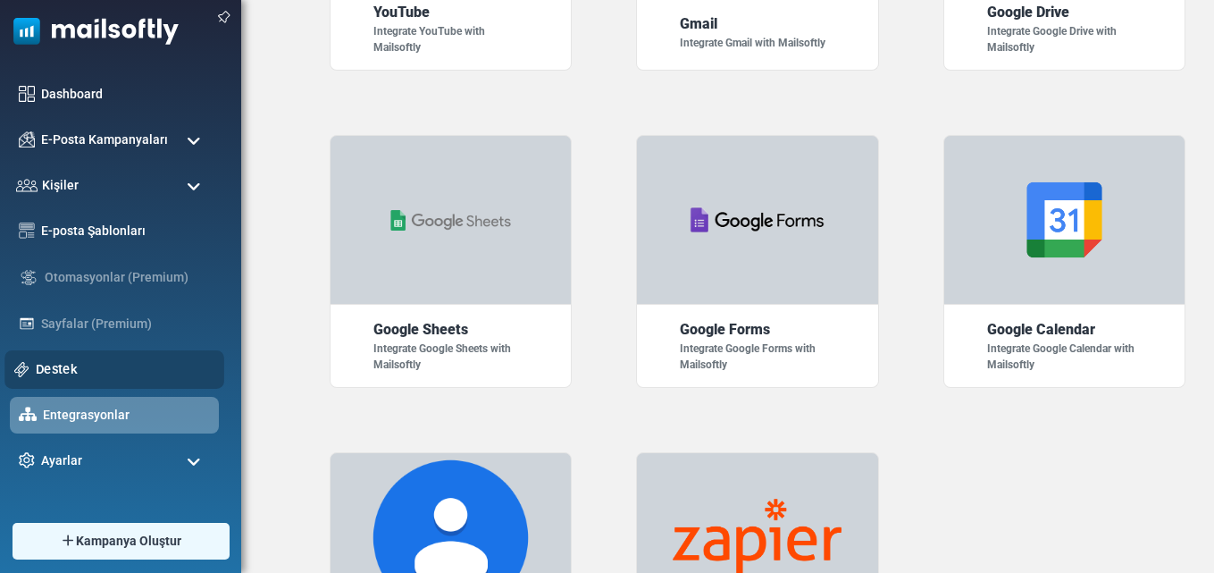
click at [42, 368] on link "Destek" at bounding box center [125, 369] width 179 height 20
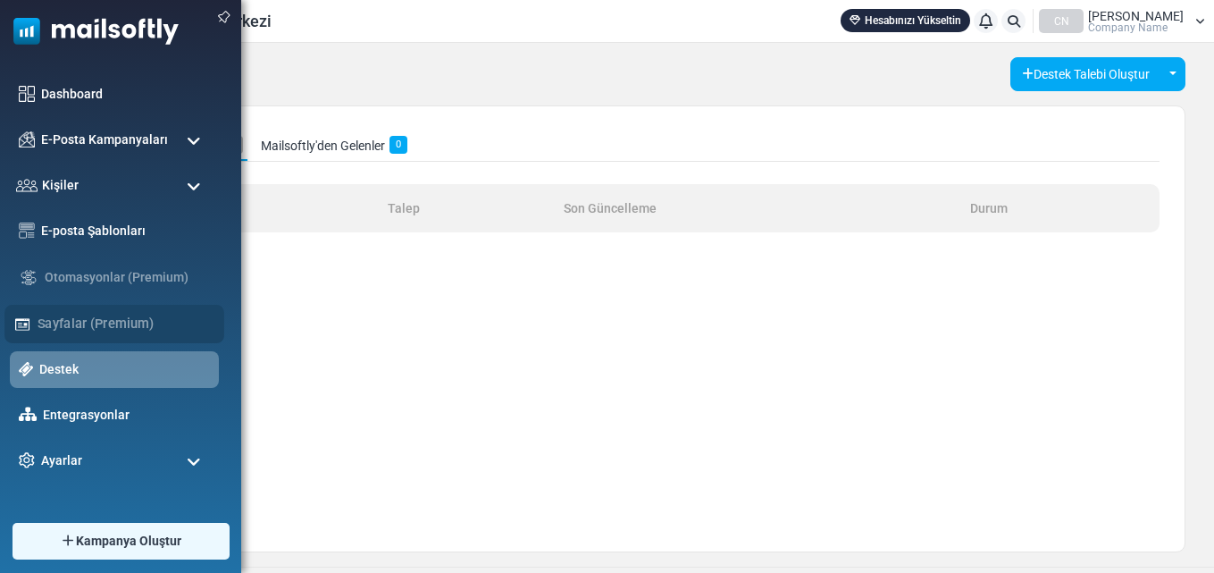
click at [81, 317] on div "Sayfalar (Premium)" at bounding box center [114, 324] width 220 height 38
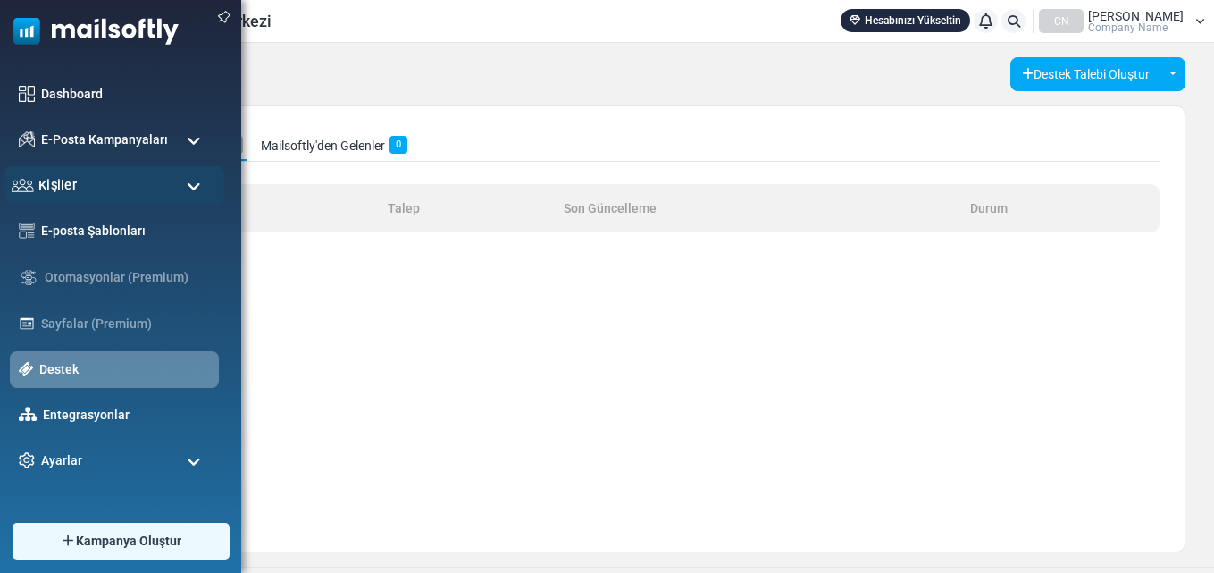
click at [172, 187] on div "Kişiler" at bounding box center [114, 185] width 220 height 38
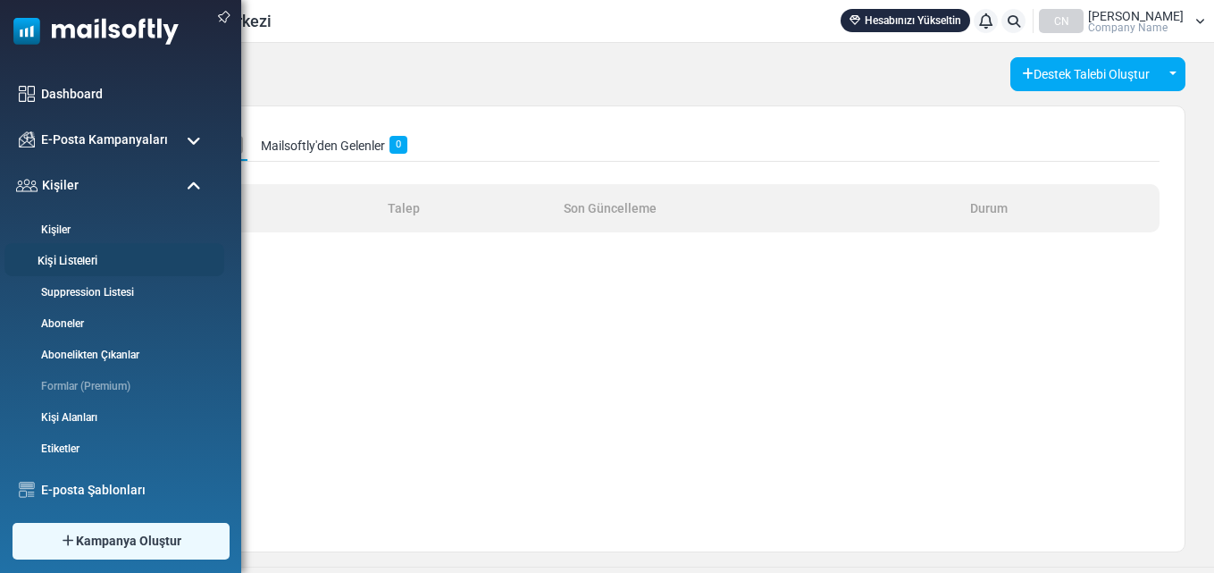
click at [63, 262] on link "Kişi Listeleri" at bounding box center [111, 261] width 214 height 17
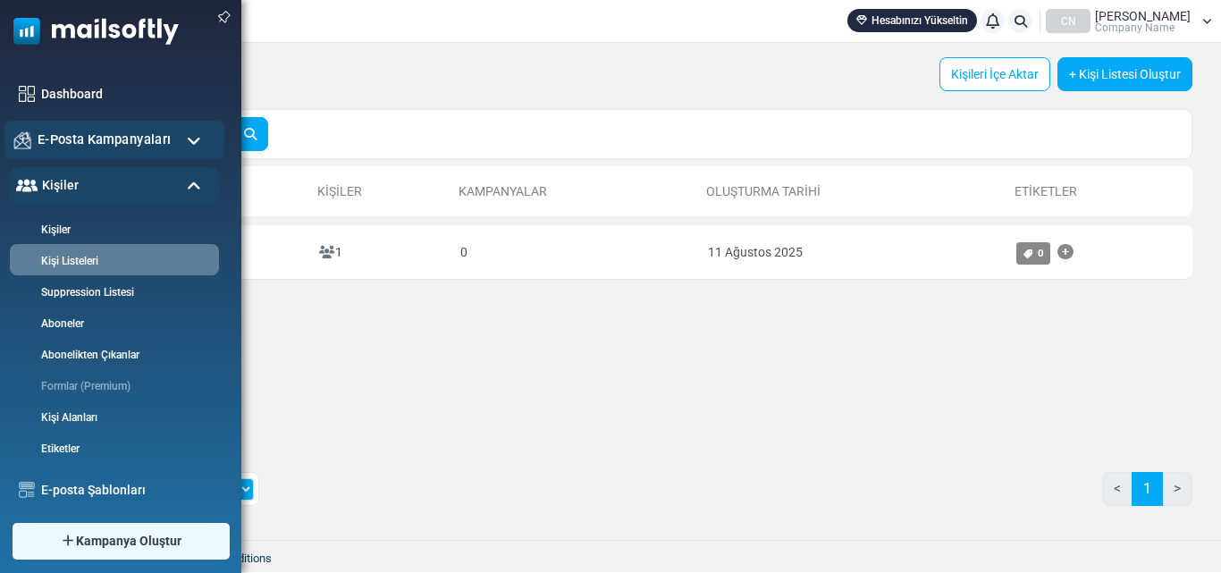
click at [97, 138] on span "E-Posta Kampanyaları" at bounding box center [104, 140] width 133 height 20
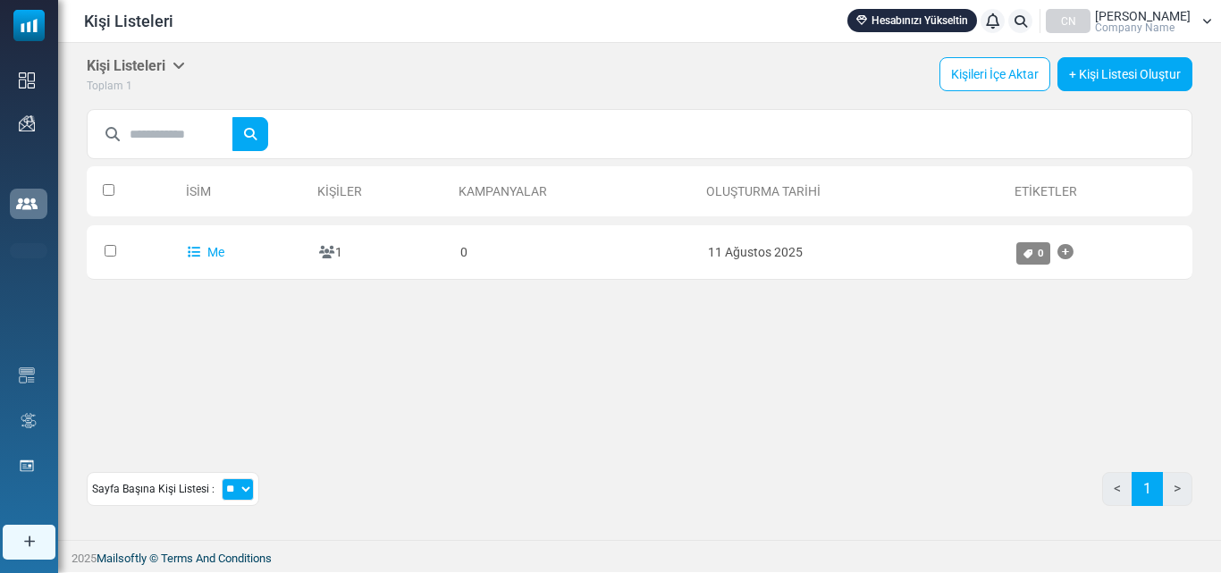
click at [480, 412] on div "İsim Kişiler [GEOGRAPHIC_DATA] Oluşturma Tarihi Etiketler 0 Selected Assign Tag…" at bounding box center [639, 300] width 1105 height 286
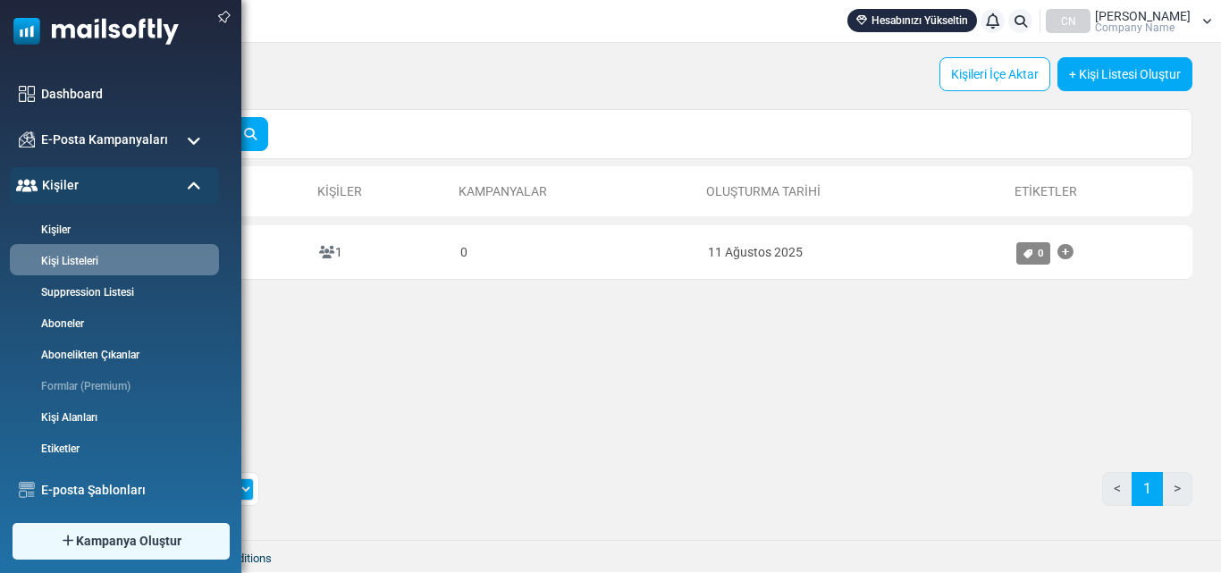
click at [94, 24] on img at bounding box center [89, 27] width 179 height 54
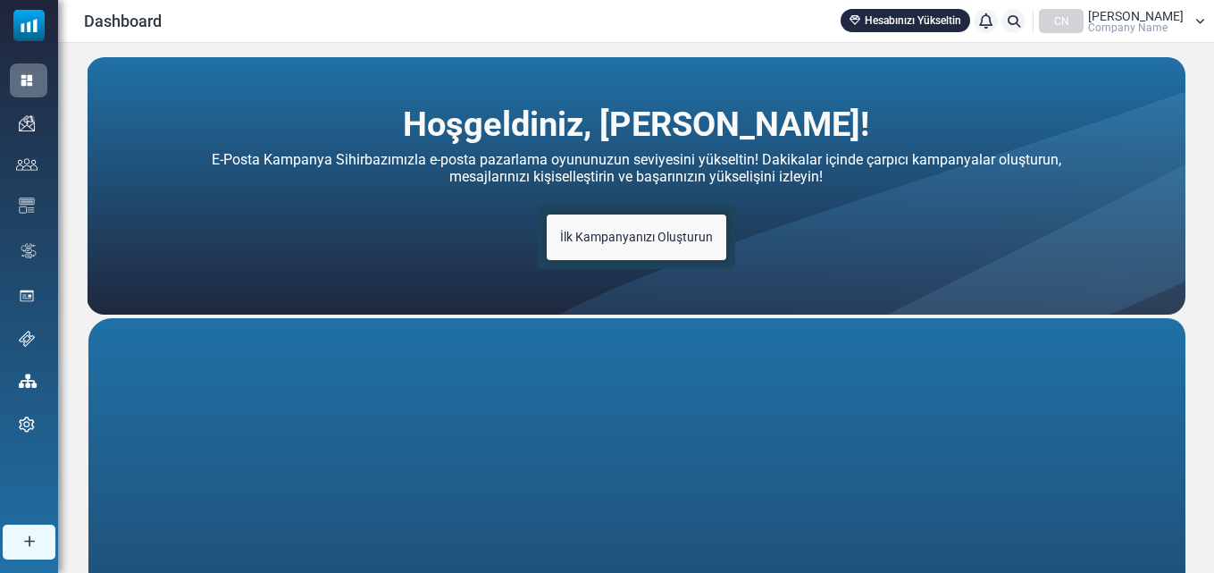
click at [1184, 19] on div "Erol Aydemir Company Name" at bounding box center [1136, 21] width 96 height 23
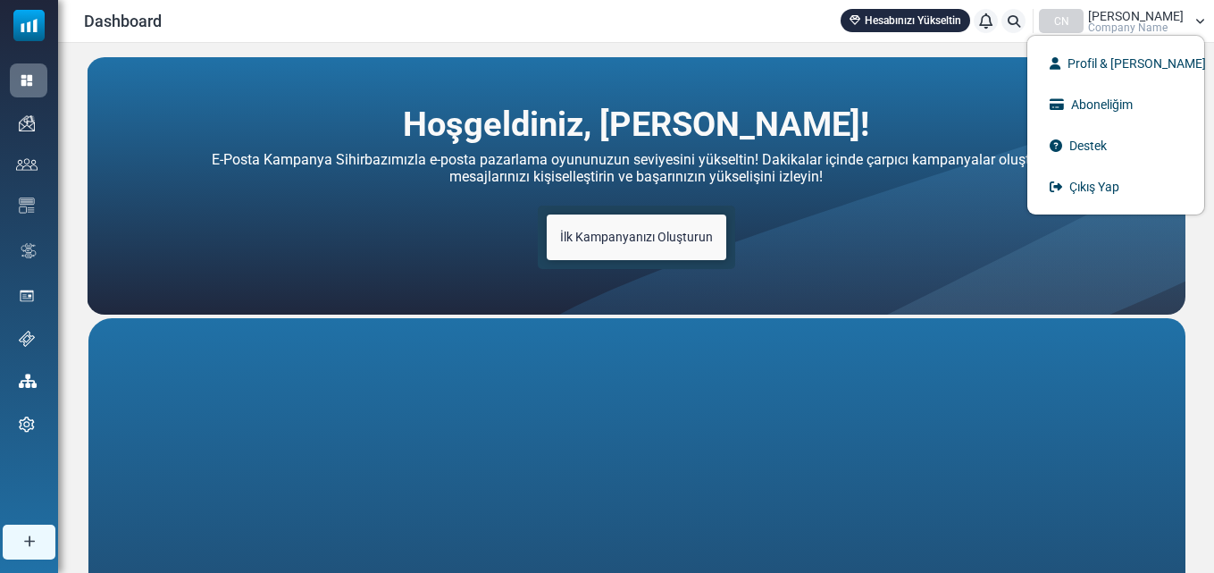
click at [721, 11] on div "Dashboard Hesabınızı Yükseltin Bildirimler CN Erol Aydemir Company Name Profil …" at bounding box center [636, 21] width 1138 height 24
